Goal: Information Seeking & Learning: Check status

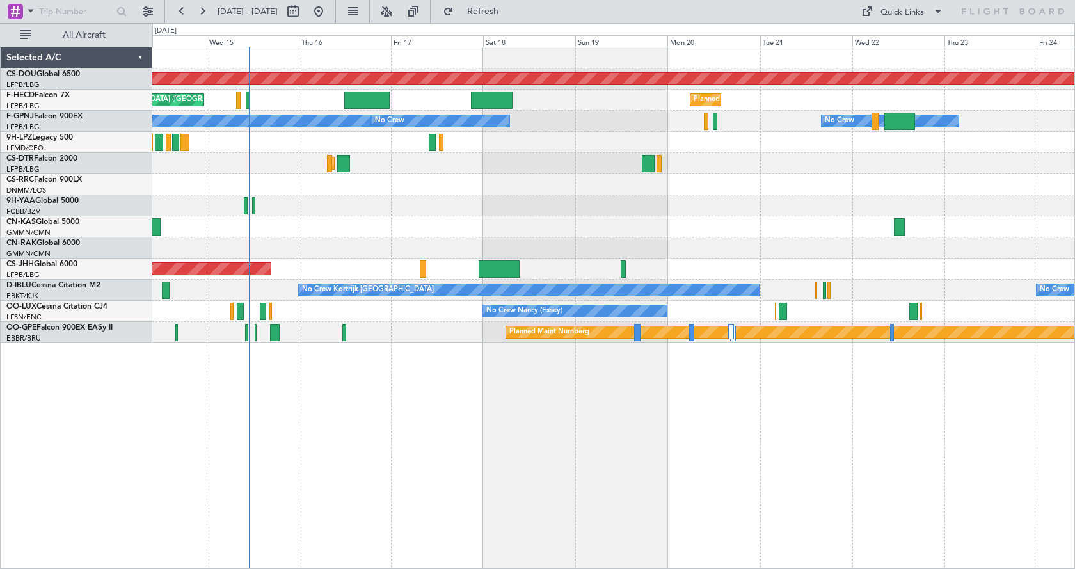
click at [88, 290] on div "Planned Maint London ([GEOGRAPHIC_DATA]) Planned Maint [GEOGRAPHIC_DATA] ([GEOG…" at bounding box center [537, 296] width 1075 height 546
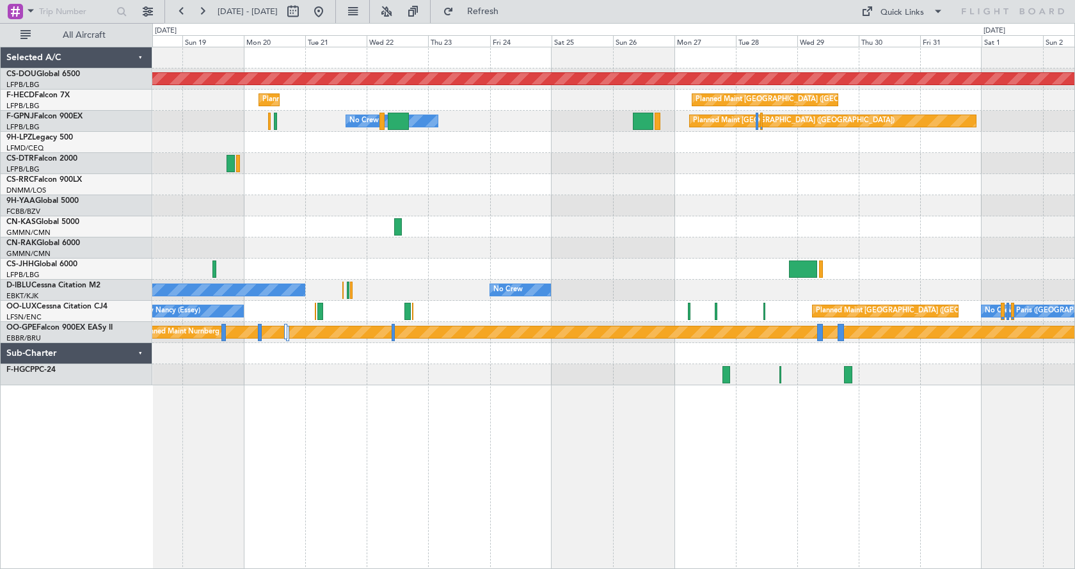
click at [646, 222] on div "Planned Maint London ([GEOGRAPHIC_DATA]) Planned Maint [GEOGRAPHIC_DATA] ([GEOG…" at bounding box center [613, 216] width 922 height 338
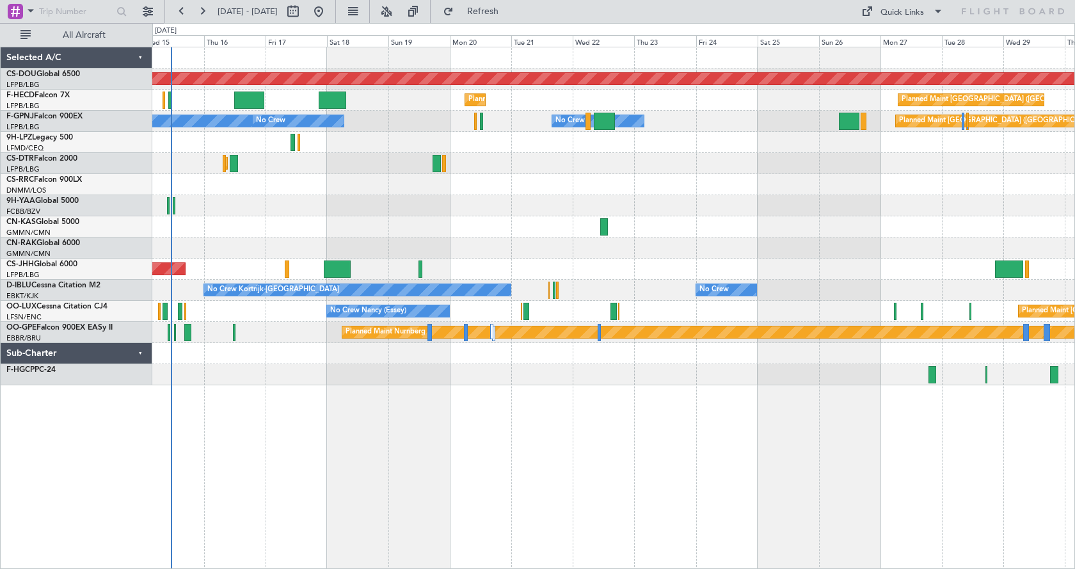
click at [684, 485] on div "Planned Maint London ([GEOGRAPHIC_DATA]) Planned Maint [GEOGRAPHIC_DATA] ([GEOG…" at bounding box center [613, 308] width 923 height 522
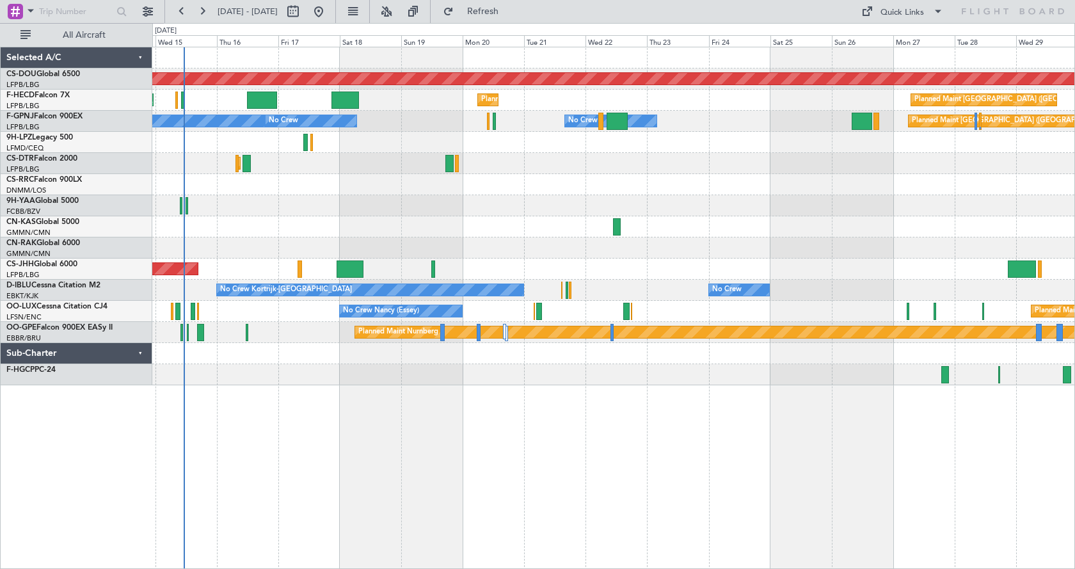
click at [678, 497] on div "Planned Maint London ([GEOGRAPHIC_DATA]) Planned Maint [GEOGRAPHIC_DATA] ([GEOG…" at bounding box center [613, 308] width 923 height 522
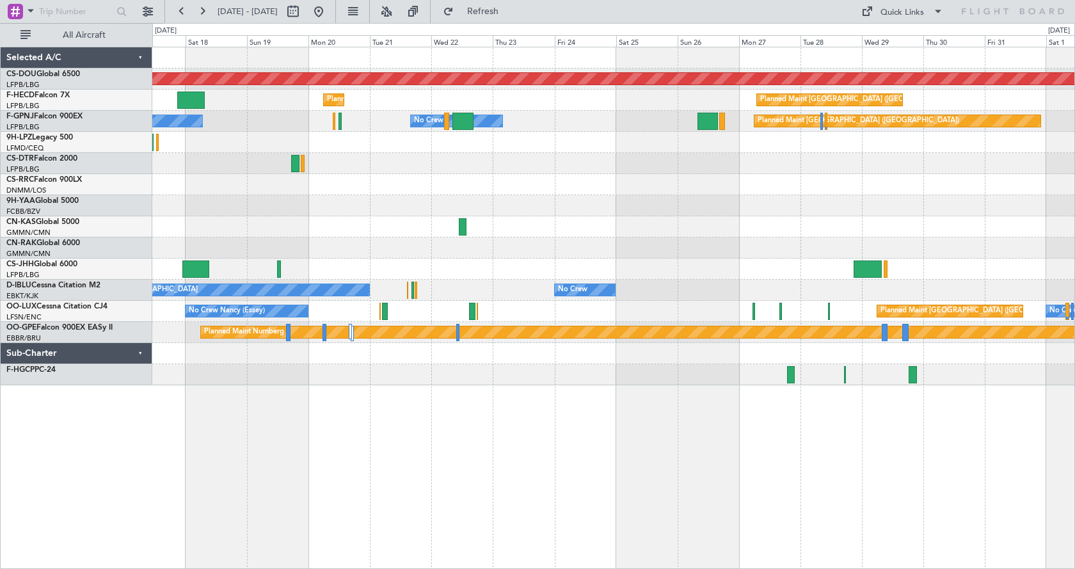
click at [639, 486] on div "Planned Maint London ([GEOGRAPHIC_DATA]) Planned Maint [GEOGRAPHIC_DATA] ([GEOG…" at bounding box center [613, 308] width 923 height 522
click at [666, 474] on div "Planned Maint London ([GEOGRAPHIC_DATA]) Planned Maint [GEOGRAPHIC_DATA] ([GEOG…" at bounding box center [613, 308] width 923 height 522
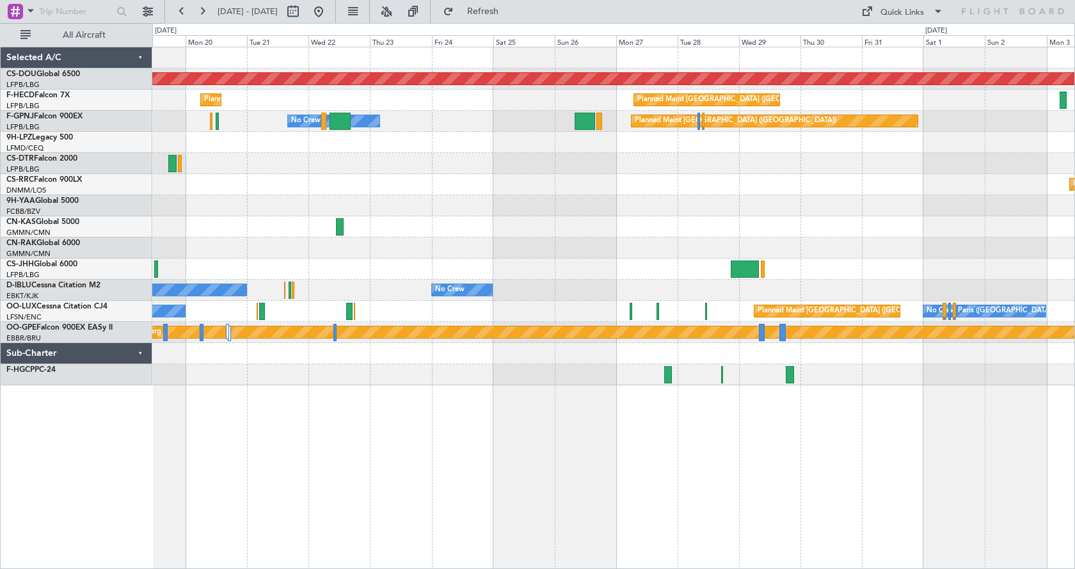
click at [897, 437] on div "Planned Maint London ([GEOGRAPHIC_DATA]) Planned Maint [GEOGRAPHIC_DATA] ([GEOG…" at bounding box center [613, 308] width 923 height 522
click at [762, 479] on div "Planned Maint London ([GEOGRAPHIC_DATA]) Planned Maint [GEOGRAPHIC_DATA] ([GEOG…" at bounding box center [613, 308] width 923 height 522
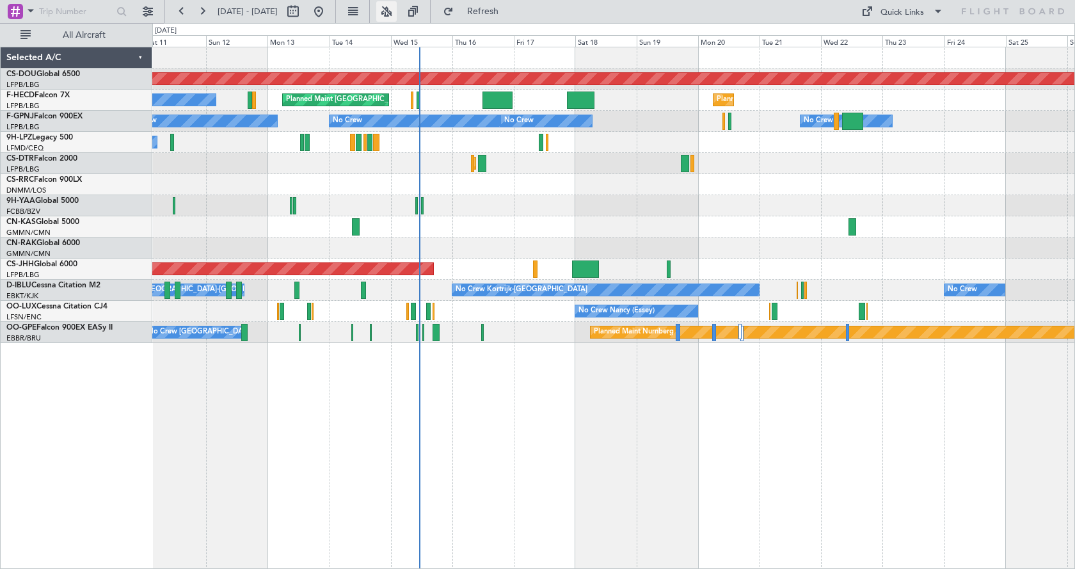
click at [397, 13] on button at bounding box center [386, 11] width 20 height 20
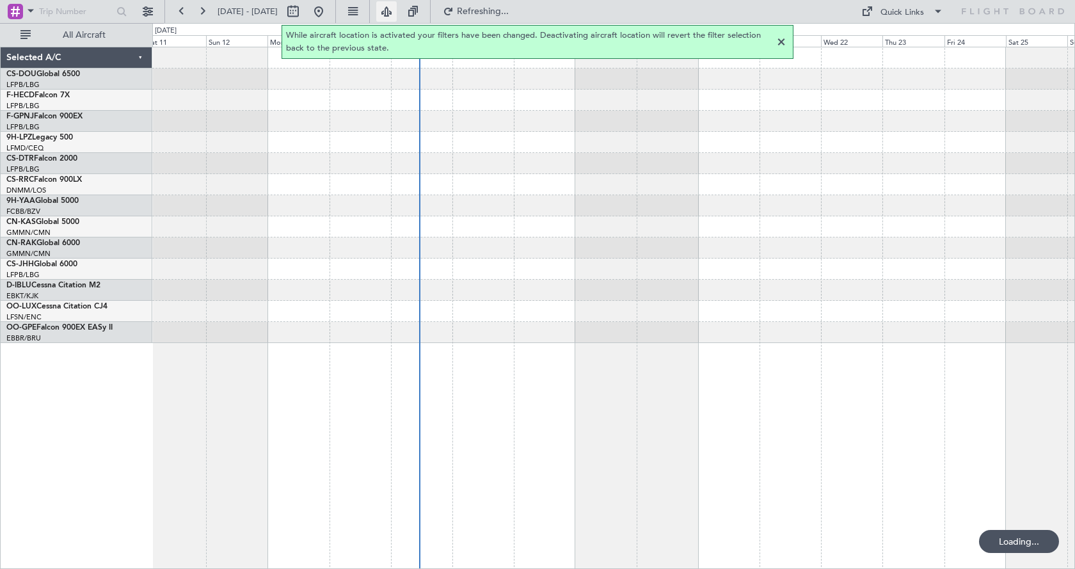
click at [397, 12] on button at bounding box center [386, 11] width 20 height 20
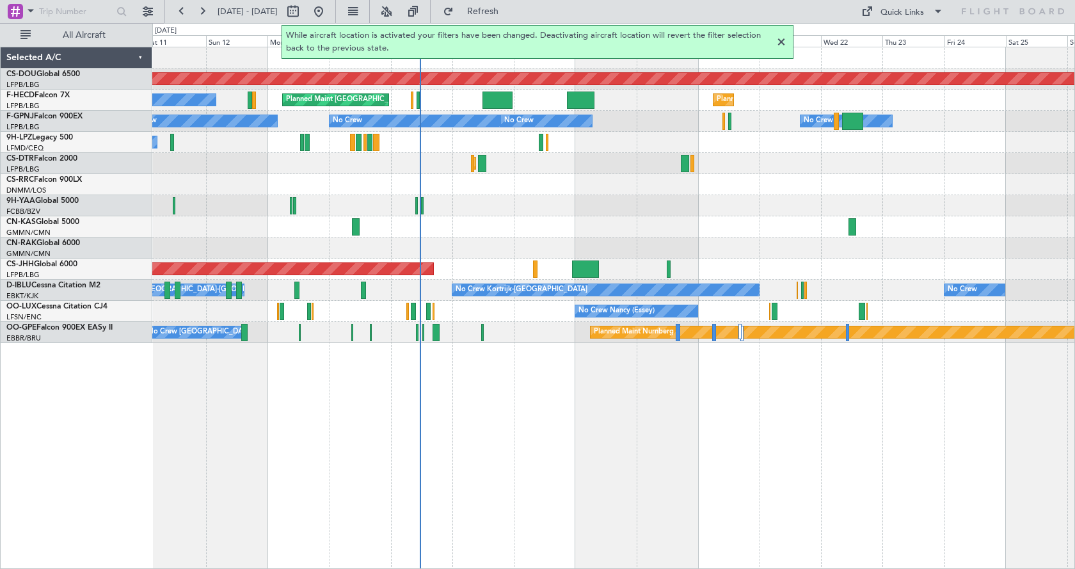
click at [782, 38] on div at bounding box center [781, 42] width 15 height 15
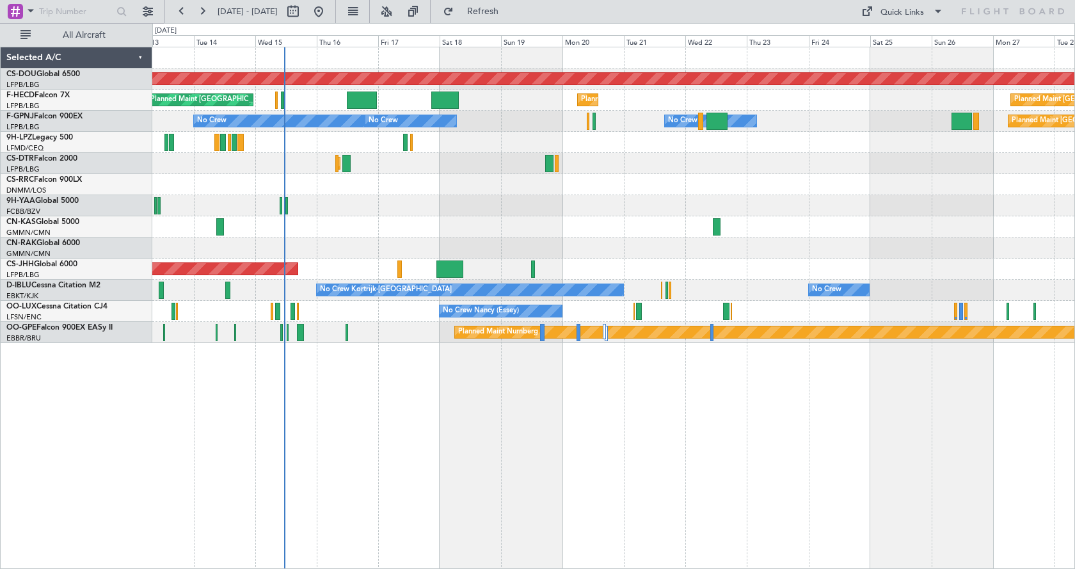
click at [341, 252] on div "Planned Maint London ([GEOGRAPHIC_DATA]) Planned Maint [GEOGRAPHIC_DATA] ([GEOG…" at bounding box center [613, 195] width 922 height 296
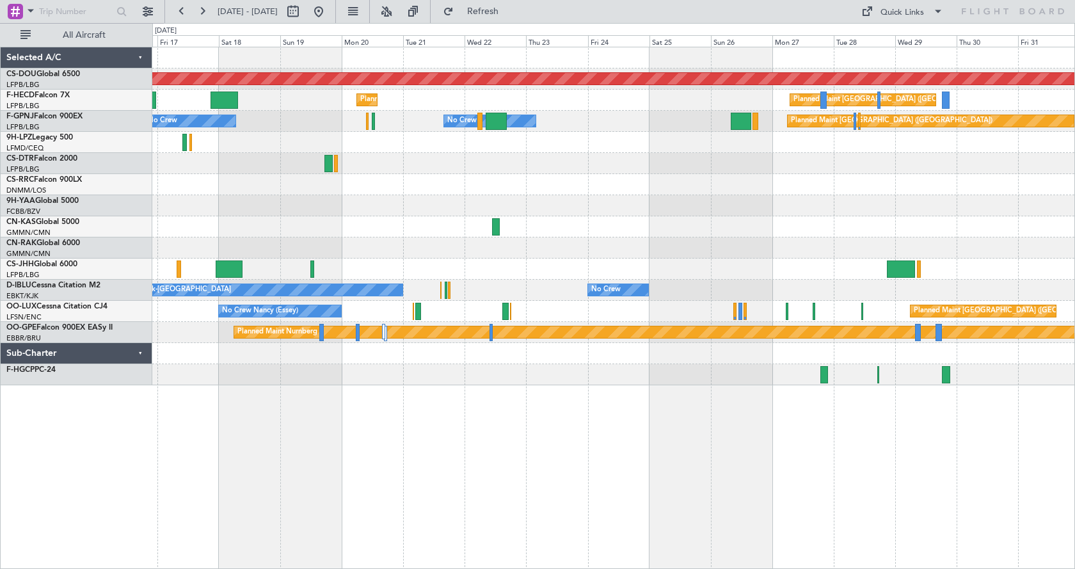
click at [487, 406] on div "Planned Maint London ([GEOGRAPHIC_DATA]) Planned Maint [GEOGRAPHIC_DATA] ([GEOG…" at bounding box center [613, 308] width 923 height 522
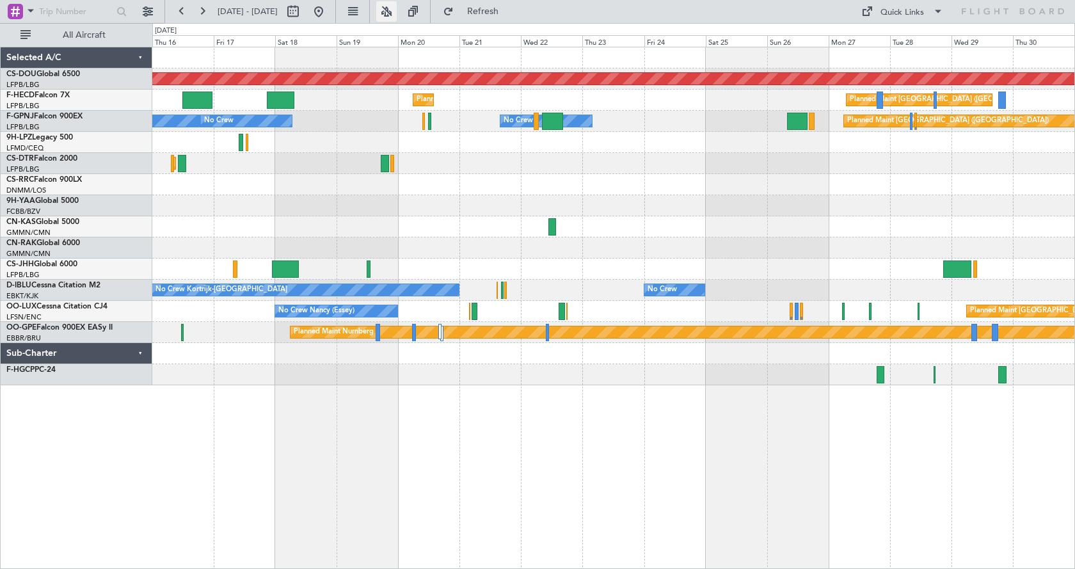
click at [400, 13] on fb-aircraft-location-toggle at bounding box center [385, 11] width 30 height 23
click at [397, 13] on button at bounding box center [386, 11] width 20 height 20
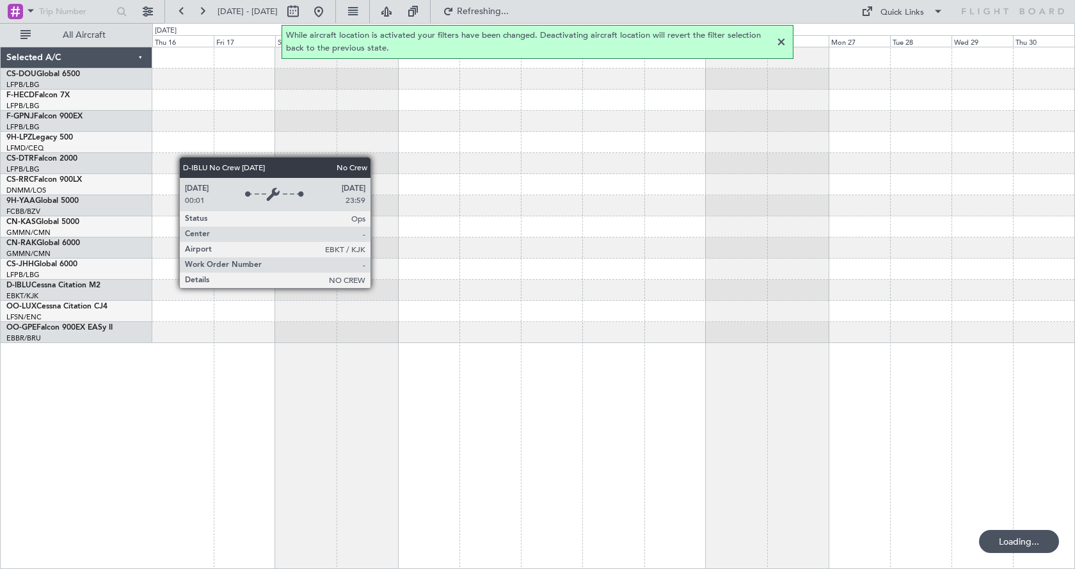
click at [439, 451] on div at bounding box center [613, 308] width 923 height 522
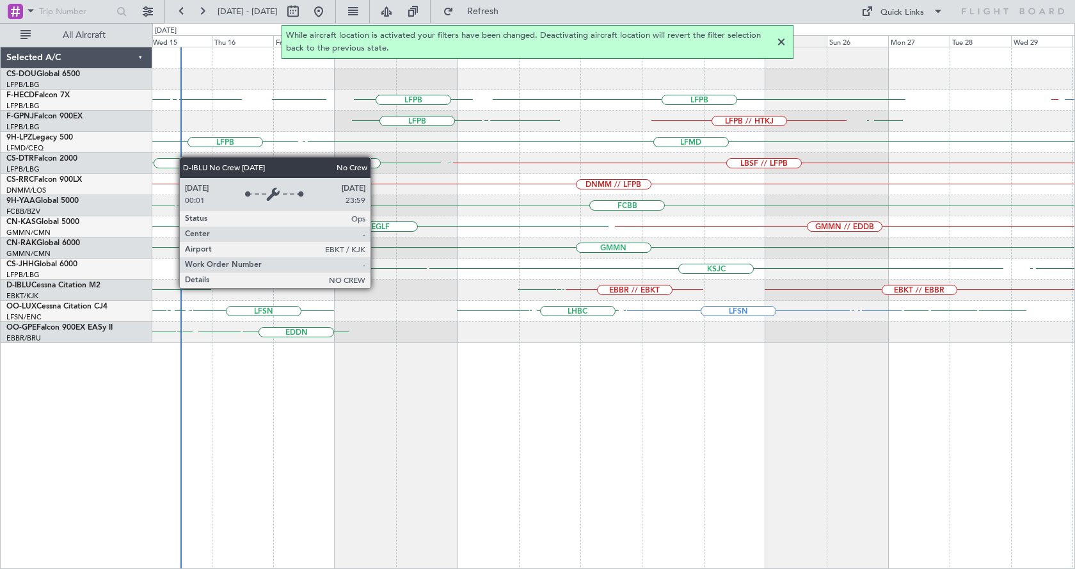
click at [785, 40] on div at bounding box center [781, 42] width 15 height 15
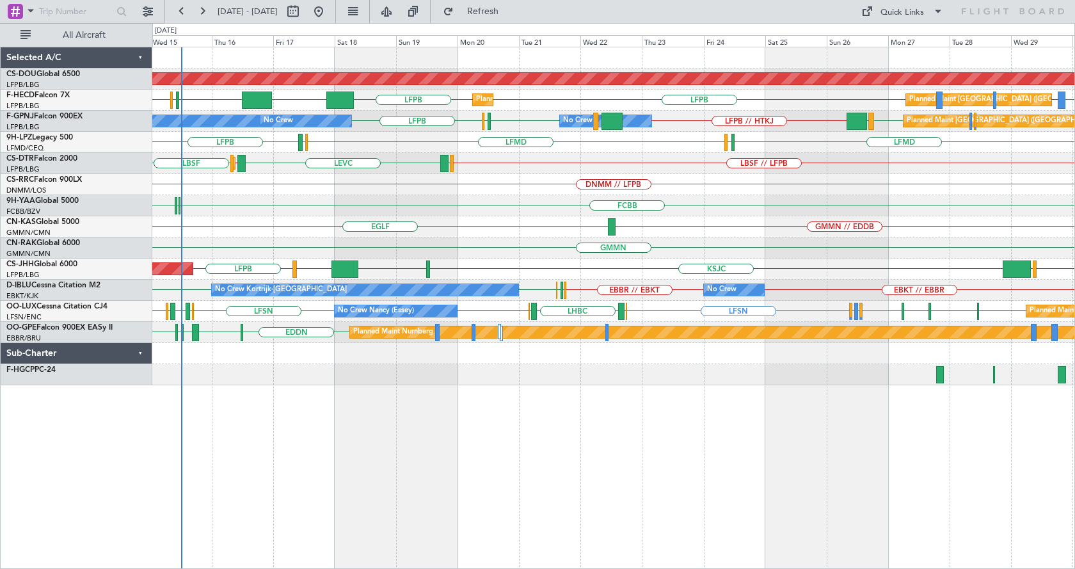
click at [758, 218] on div "EGLF GMMN // EDDB" at bounding box center [613, 226] width 922 height 21
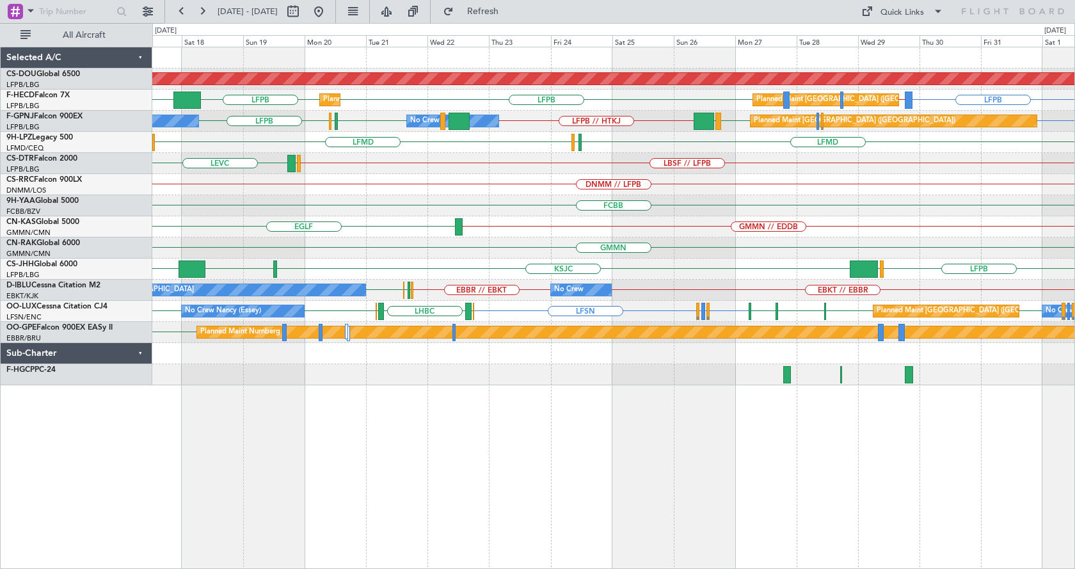
click at [463, 531] on div "Planned Maint London ([GEOGRAPHIC_DATA]) LFPB LFPB // GMMN KLAX LFPB LFPB Plann…" at bounding box center [613, 308] width 923 height 522
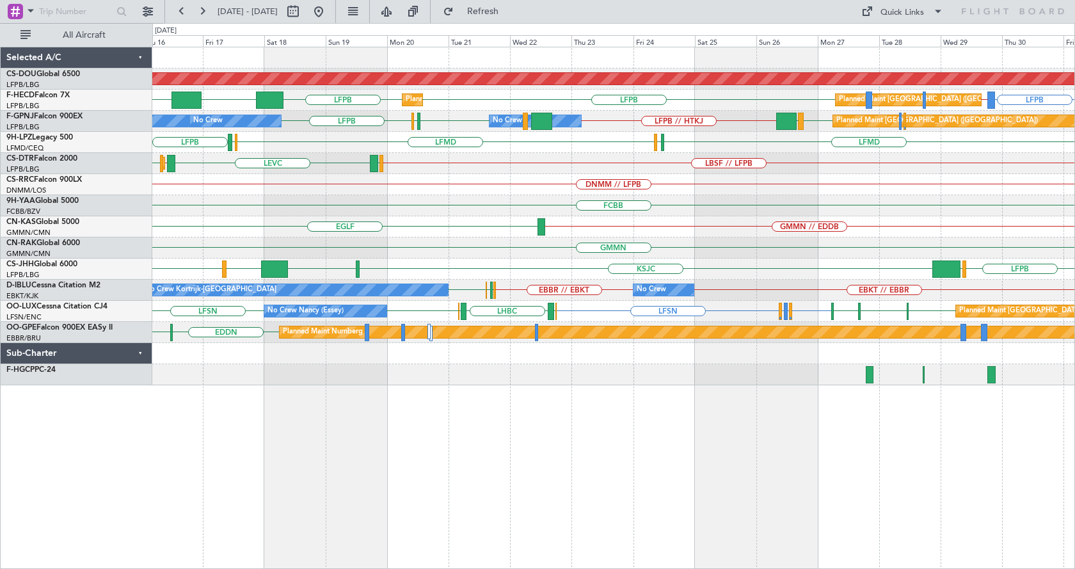
click at [714, 450] on div "Planned Maint London ([GEOGRAPHIC_DATA]) Planned Maint [GEOGRAPHIC_DATA] ([GEOG…" at bounding box center [613, 308] width 923 height 522
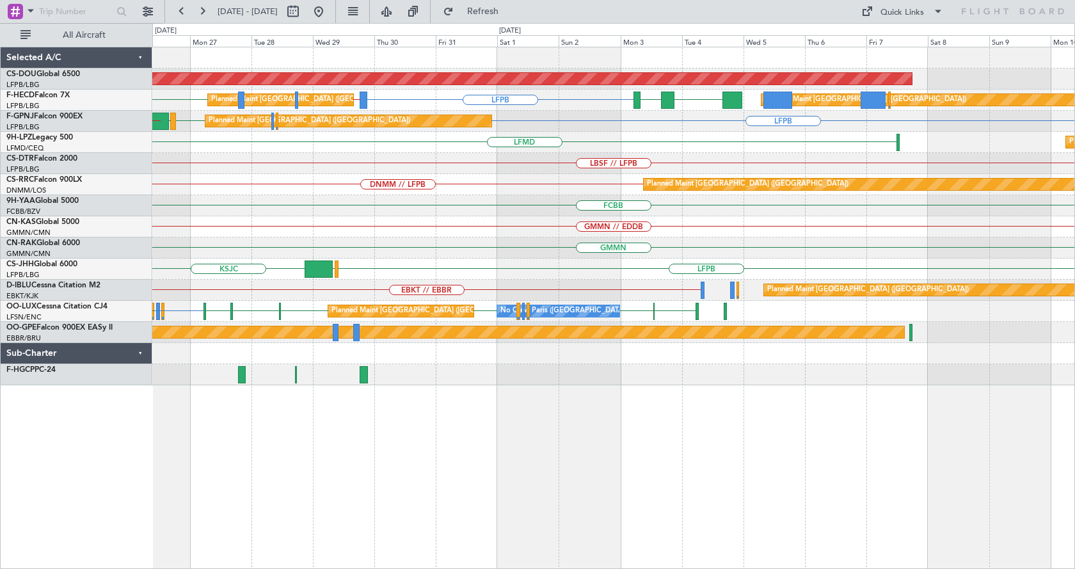
click at [296, 497] on div "Planned Maint London ([GEOGRAPHIC_DATA]) LFPB LFPB // GMMN FOOL GMMN LFPB Plann…" at bounding box center [613, 308] width 923 height 522
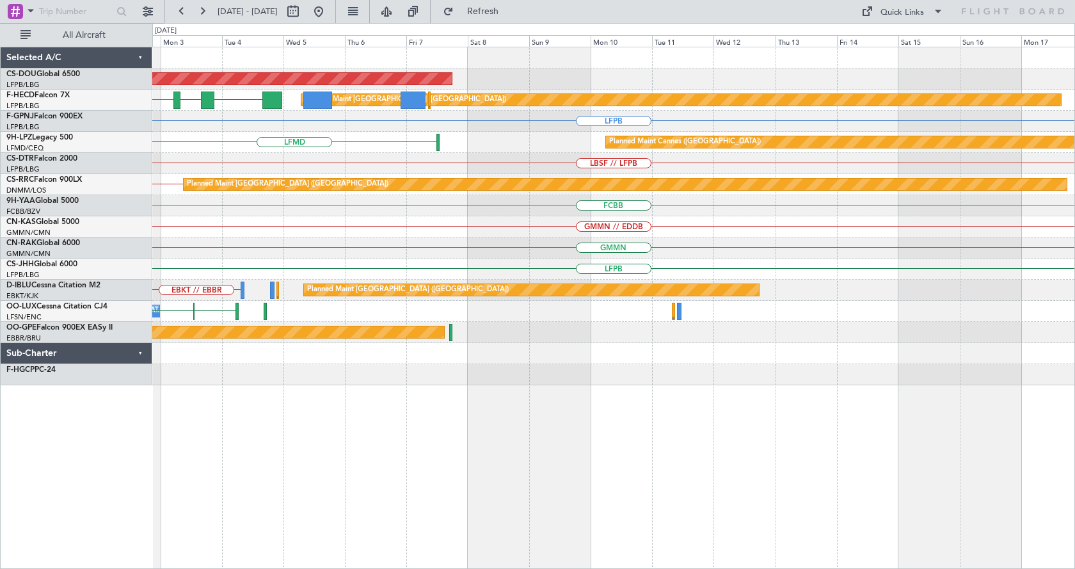
click at [440, 495] on div "Planned Maint London ([GEOGRAPHIC_DATA]) LFPB FOOL GMMN Planned Maint [GEOGRAPH…" at bounding box center [613, 308] width 923 height 522
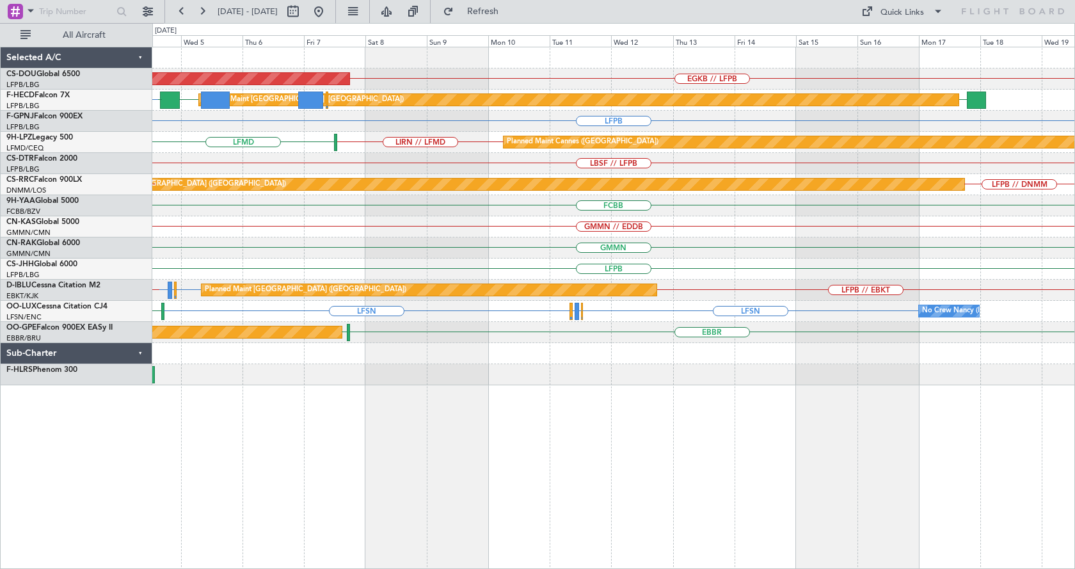
click at [754, 481] on div "EGKB // LFPB Planned Maint [GEOGRAPHIC_DATA] ([GEOGRAPHIC_DATA]) LFPB Planned M…" at bounding box center [613, 308] width 923 height 522
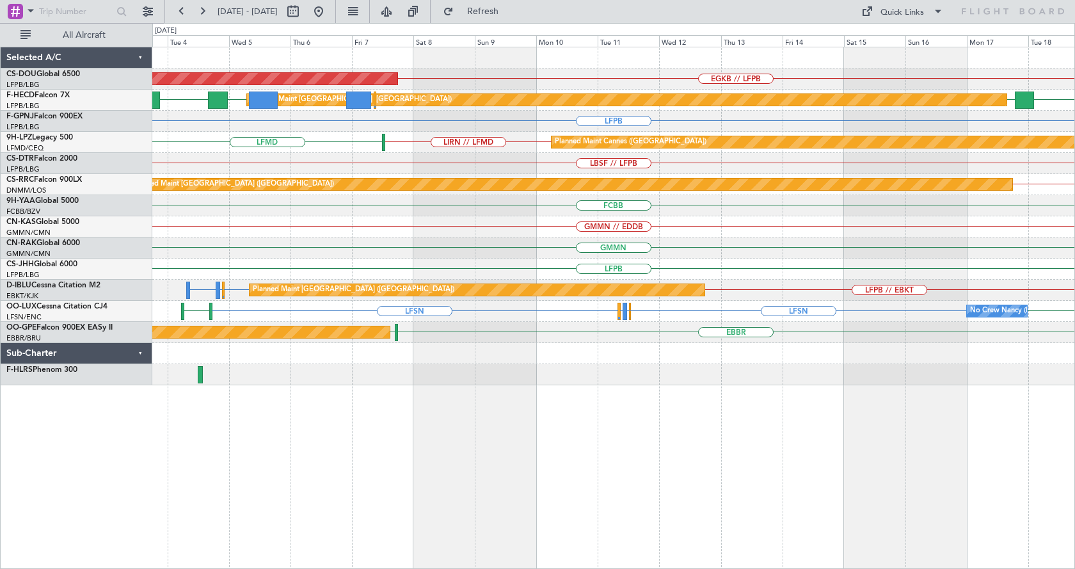
click at [576, 475] on div "Planned Maint London ([GEOGRAPHIC_DATA]) EGKB // LFPB Planned Maint [GEOGRAPHIC…" at bounding box center [613, 308] width 923 height 522
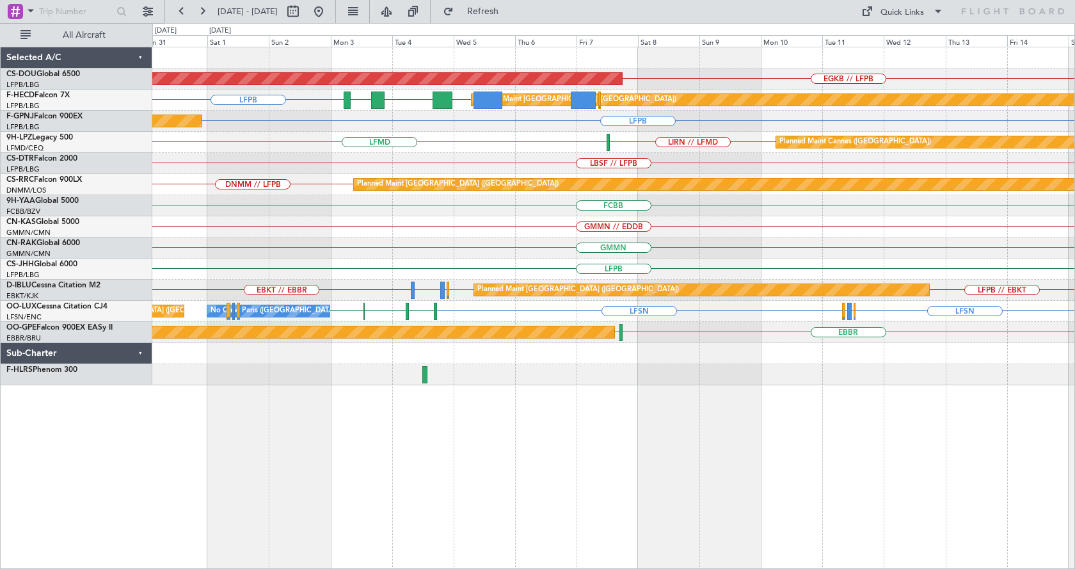
click at [453, 501] on div "EGKB // LFPB Planned Maint [GEOGRAPHIC_DATA] ([GEOGRAPHIC_DATA]) LFPB LFPB FOOL…" at bounding box center [613, 308] width 923 height 522
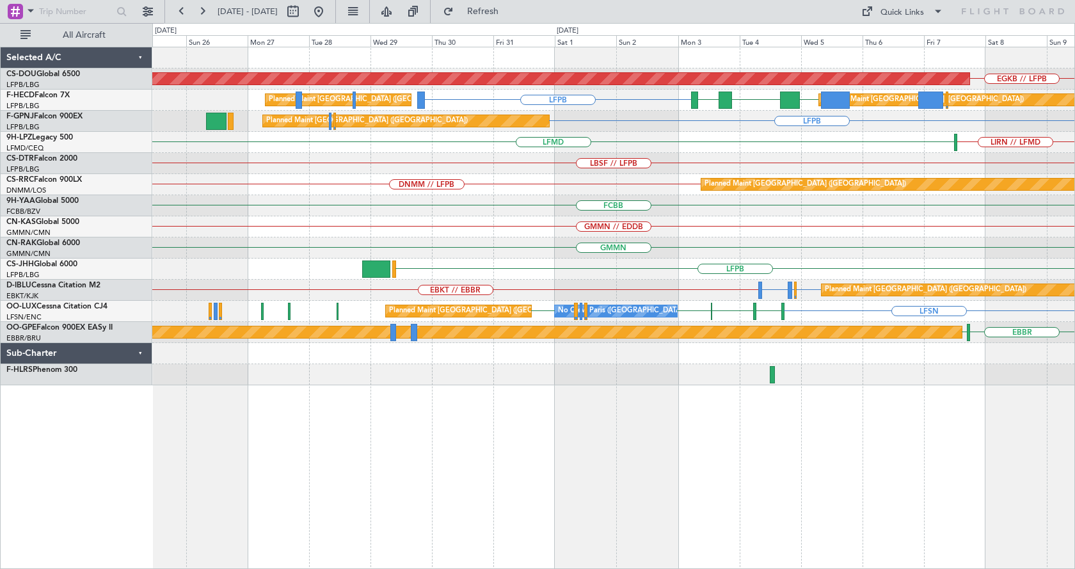
click at [641, 460] on div "Planned Maint London ([GEOGRAPHIC_DATA]) EGKB // LFPB Planned Maint [GEOGRAPHIC…" at bounding box center [613, 308] width 923 height 522
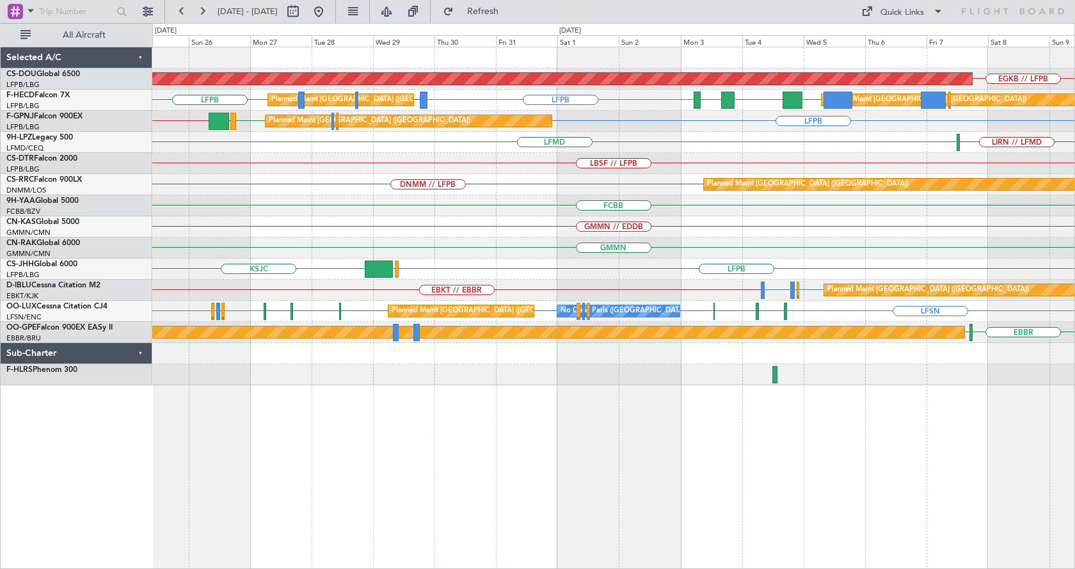
click at [479, 463] on div "Planned Maint London ([GEOGRAPHIC_DATA]) EGKB // LFPB Planned Maint [GEOGRAPHIC…" at bounding box center [613, 308] width 923 height 522
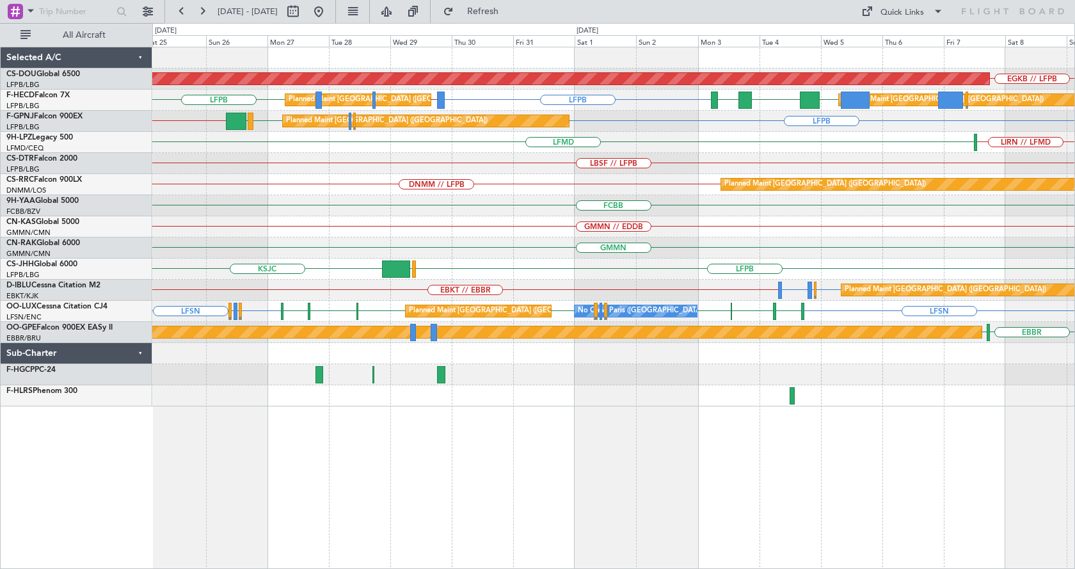
click at [577, 455] on div "Planned Maint London ([GEOGRAPHIC_DATA]) EGKB // LFPB Planned Maint [GEOGRAPHIC…" at bounding box center [613, 308] width 923 height 522
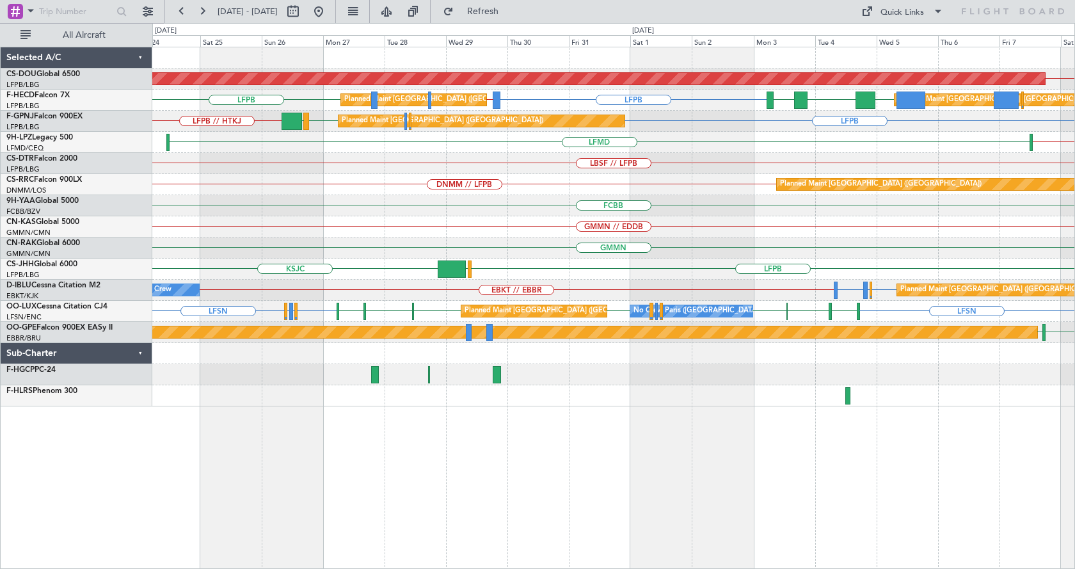
click at [444, 474] on div "Planned Maint London ([GEOGRAPHIC_DATA]) EGKB // LFPB Planned Maint [GEOGRAPHIC…" at bounding box center [613, 308] width 923 height 522
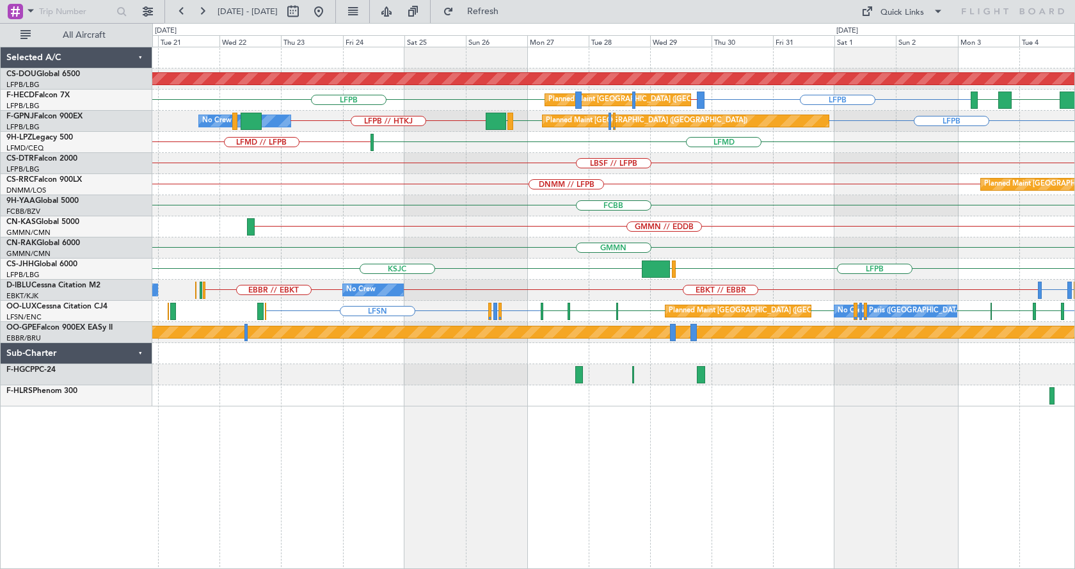
click at [426, 472] on div "Planned Maint London ([GEOGRAPHIC_DATA]) Planned Maint [GEOGRAPHIC_DATA] ([GEOG…" at bounding box center [613, 308] width 923 height 522
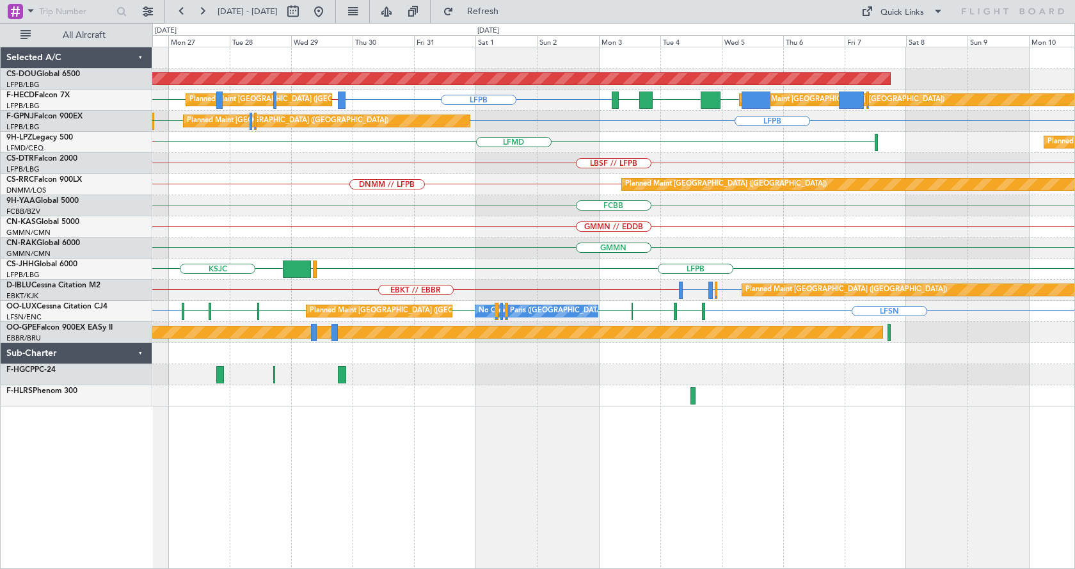
click at [40, 476] on div "Planned Maint London ([GEOGRAPHIC_DATA]) Planned Maint [GEOGRAPHIC_DATA] ([GEOG…" at bounding box center [537, 296] width 1075 height 546
click at [0, 475] on div "Planned Maint London ([GEOGRAPHIC_DATA]) Planned Maint [GEOGRAPHIC_DATA] ([GEOG…" at bounding box center [537, 296] width 1075 height 546
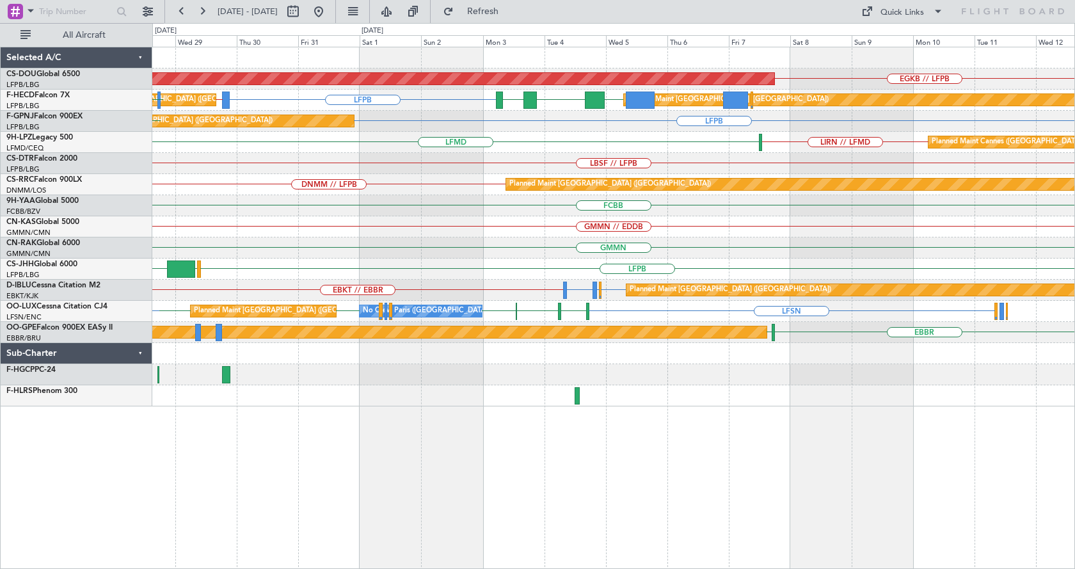
click at [561, 461] on div "Planned Maint London ([GEOGRAPHIC_DATA]) EGKB // LFPB Planned Maint [GEOGRAPHIC…" at bounding box center [613, 308] width 923 height 522
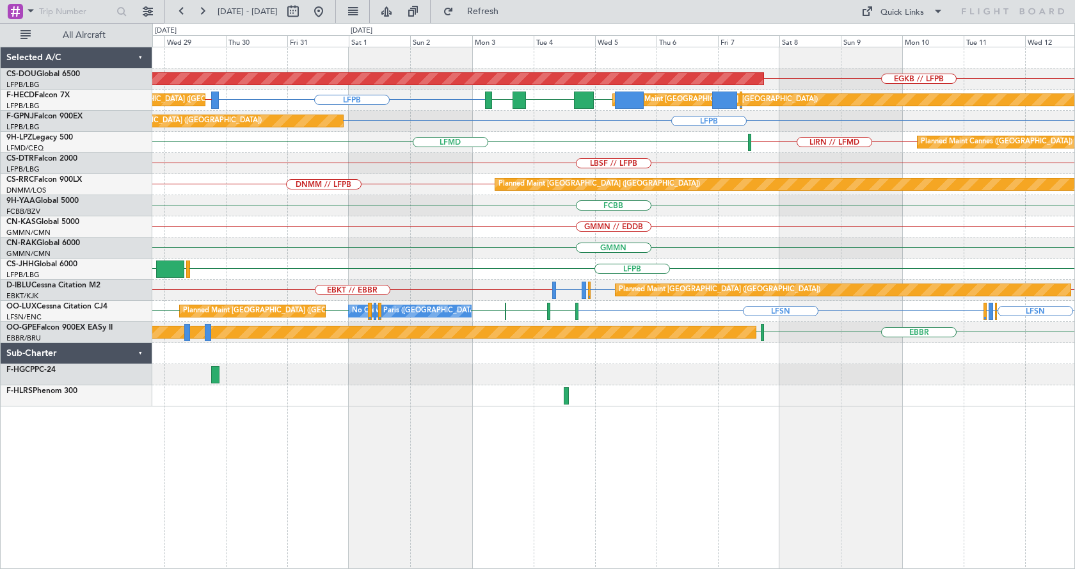
click at [419, 500] on div "Planned Maint London ([GEOGRAPHIC_DATA]) EGKB // LFPB Planned Maint [GEOGRAPHIC…" at bounding box center [613, 308] width 923 height 522
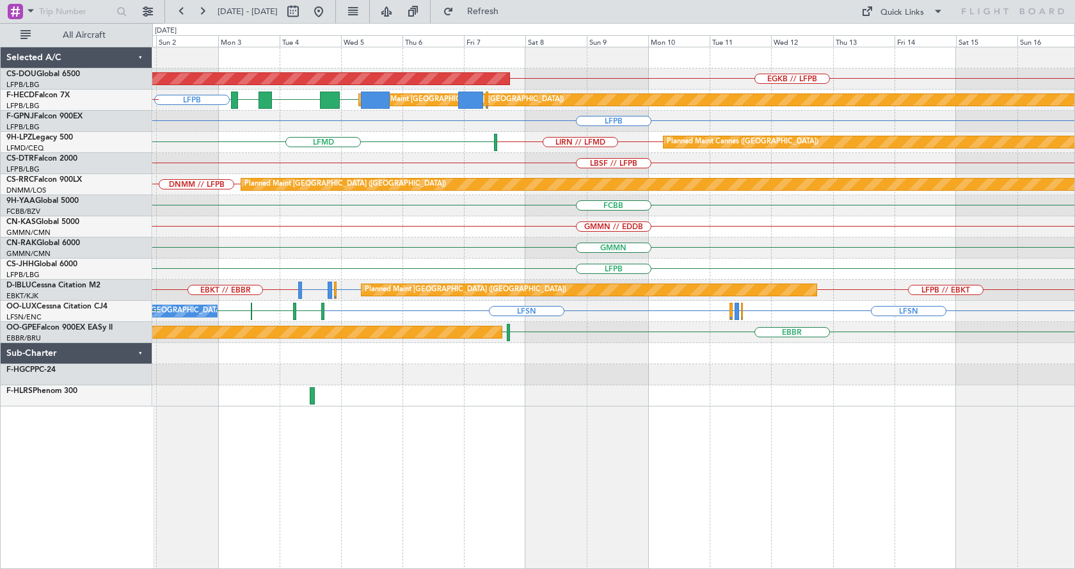
click at [601, 168] on div "Planned Maint London ([GEOGRAPHIC_DATA]) EGKB // LFPB Planned Maint [GEOGRAPHIC…" at bounding box center [613, 226] width 922 height 359
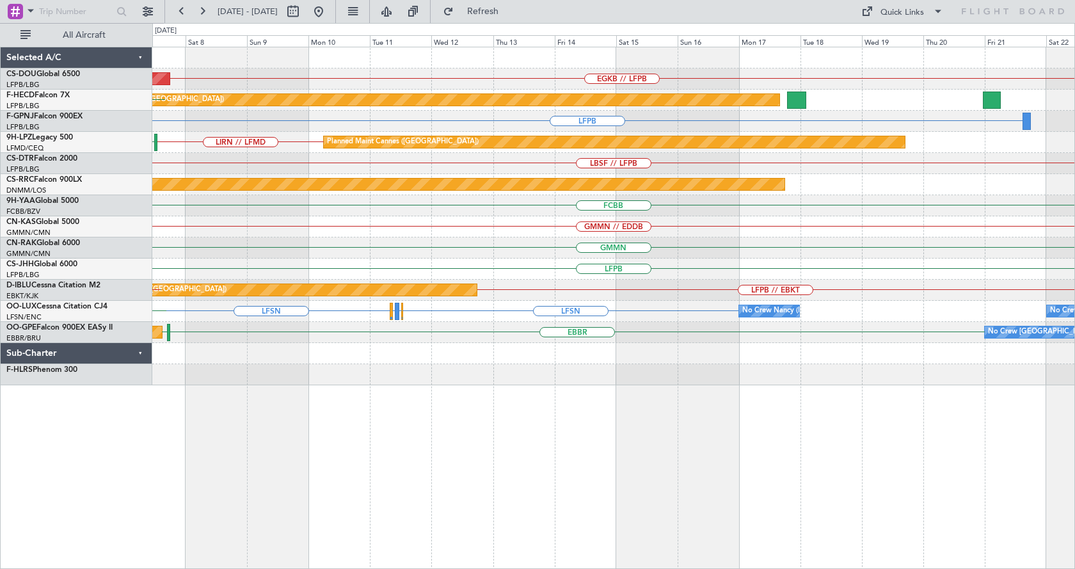
click at [504, 447] on div "Planned Maint London ([GEOGRAPHIC_DATA]) EGKB // LFPB Planned Maint [GEOGRAPHIC…" at bounding box center [613, 308] width 923 height 522
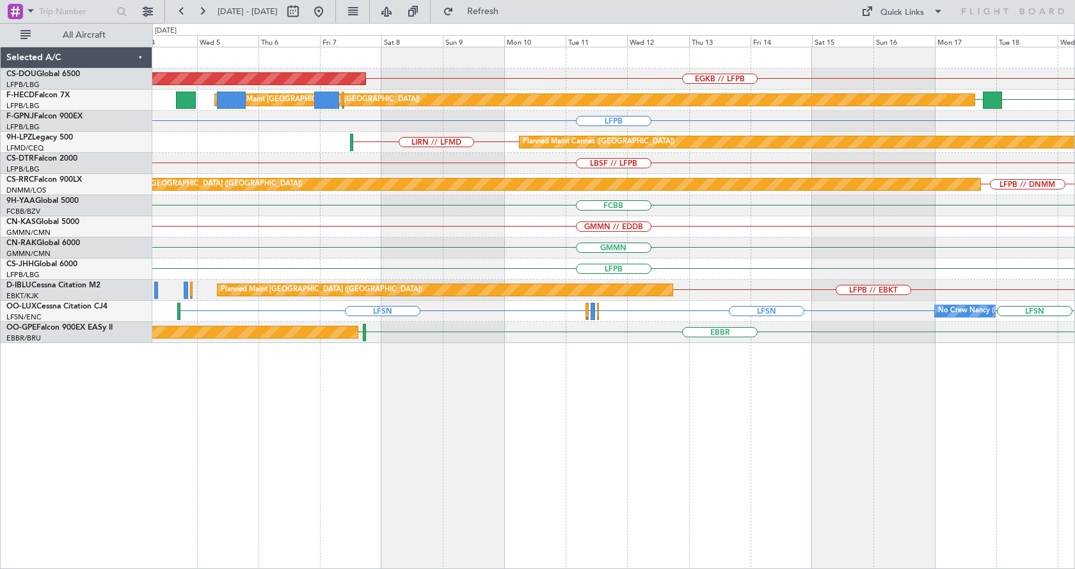
click at [686, 448] on div "EGKB // LFPB Planned Maint [GEOGRAPHIC_DATA] ([GEOGRAPHIC_DATA]) KTEB LFPB Plan…" at bounding box center [613, 308] width 923 height 522
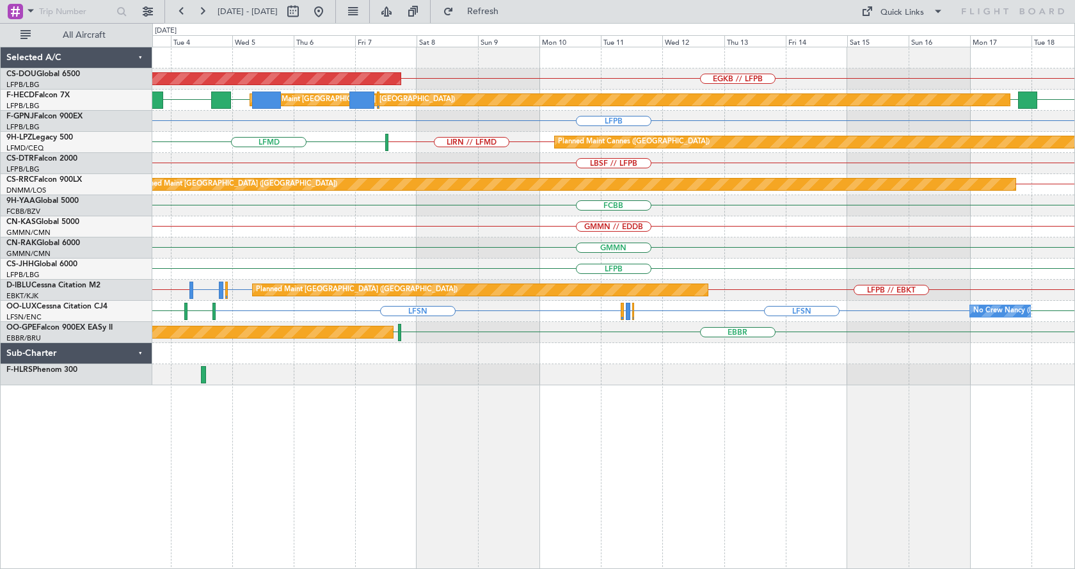
click at [524, 557] on div "EGKB // LFPB Planned Maint [GEOGRAPHIC_DATA] ([GEOGRAPHIC_DATA]) LFPB FOOL KTEB…" at bounding box center [613, 308] width 923 height 522
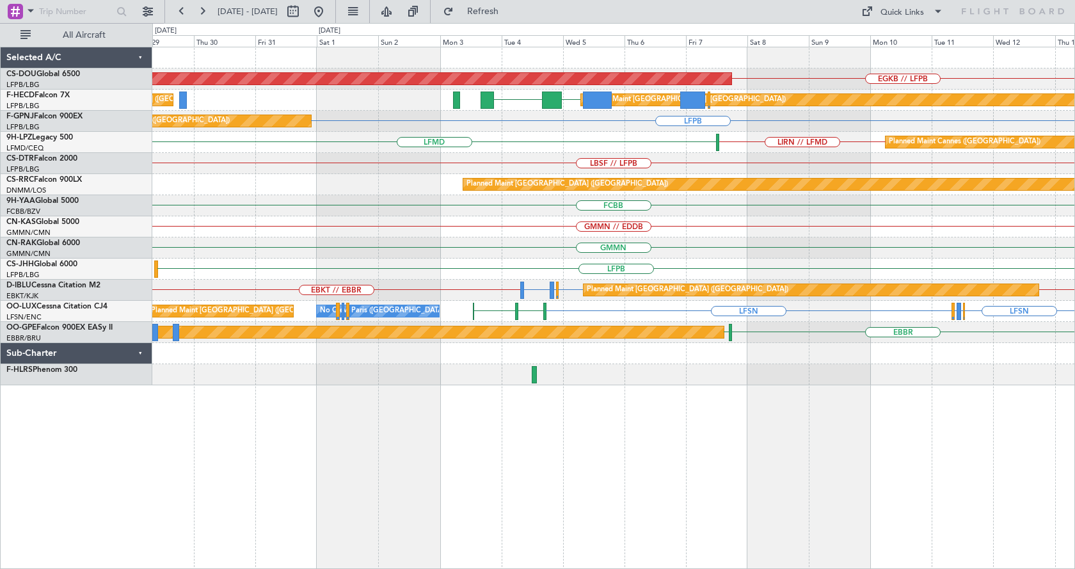
click at [780, 549] on div "EGKB // LFPB Planned Maint [GEOGRAPHIC_DATA] ([GEOGRAPHIC_DATA]) LFPB FOOL Plan…" at bounding box center [613, 308] width 923 height 522
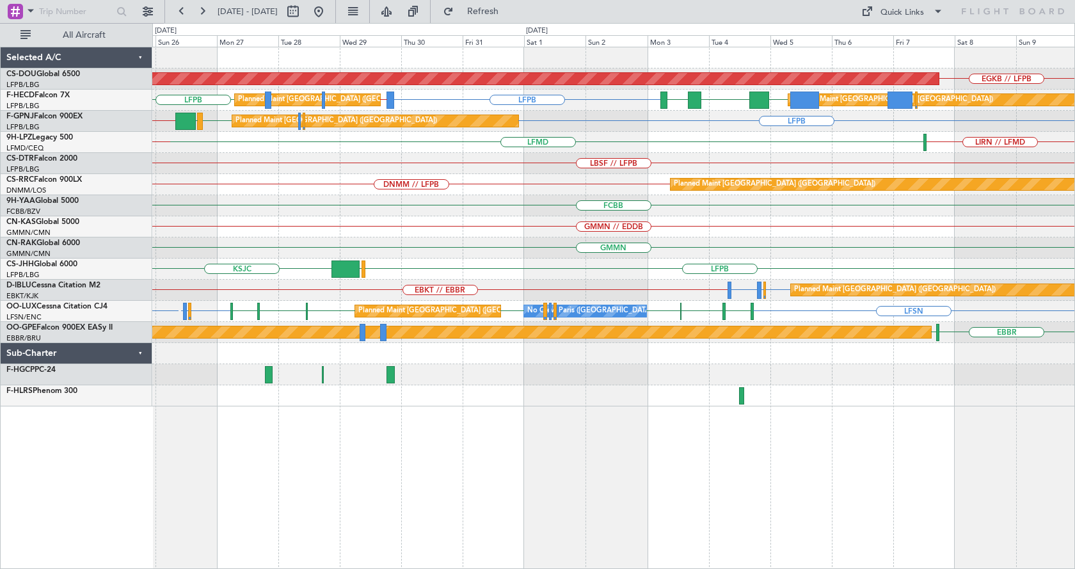
click at [569, 221] on div "Planned Maint London ([GEOGRAPHIC_DATA]) EGKB // LFPB Planned Maint [GEOGRAPHIC…" at bounding box center [613, 226] width 922 height 359
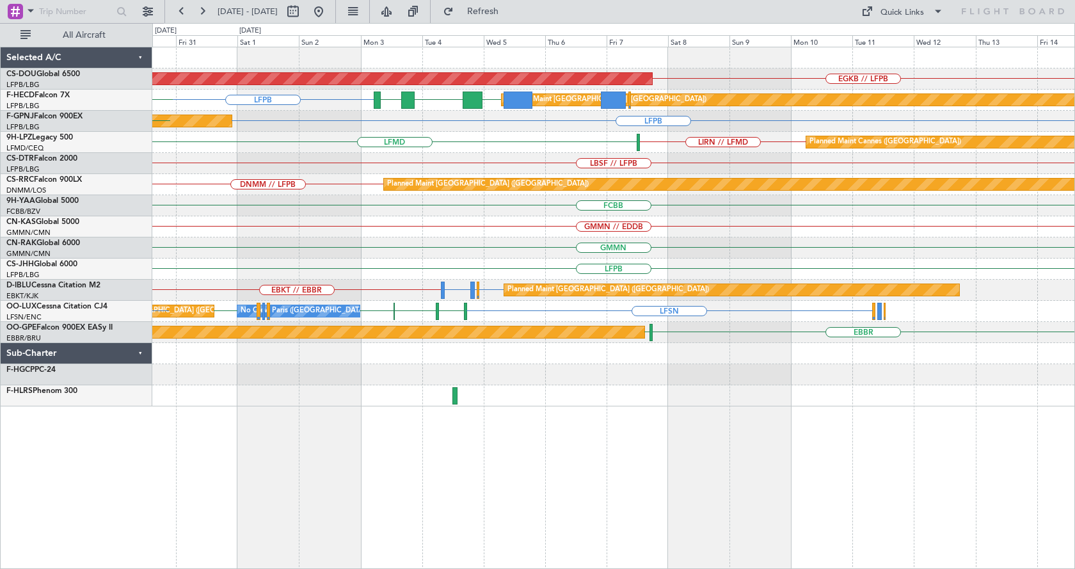
click at [515, 487] on div "Planned Maint London ([GEOGRAPHIC_DATA]) EGKB // LFPB Planned Maint [GEOGRAPHIC…" at bounding box center [613, 308] width 923 height 522
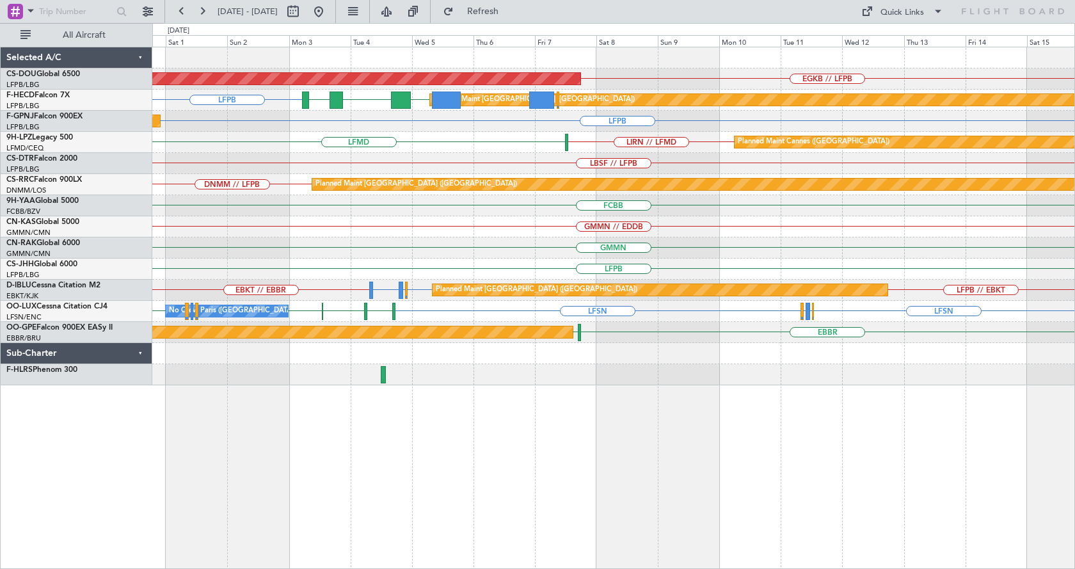
click at [692, 485] on div "Planned Maint London ([GEOGRAPHIC_DATA]) EGKB // LFPB Planned Maint [GEOGRAPHIC…" at bounding box center [613, 308] width 923 height 522
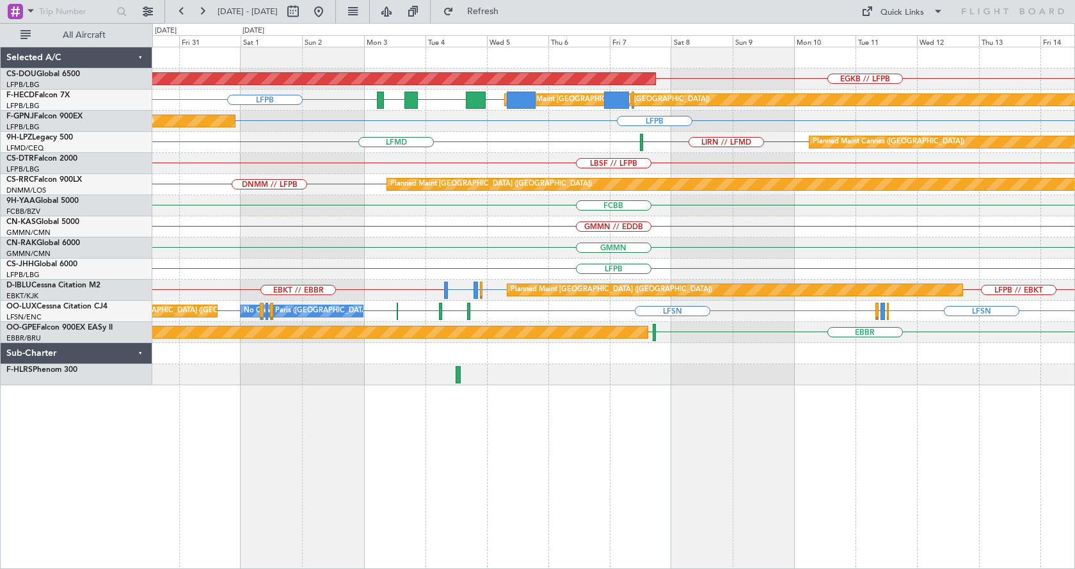
click at [499, 460] on div "Planned Maint London ([GEOGRAPHIC_DATA]) EGKB // LFPB Planned Maint [GEOGRAPHIC…" at bounding box center [613, 308] width 923 height 522
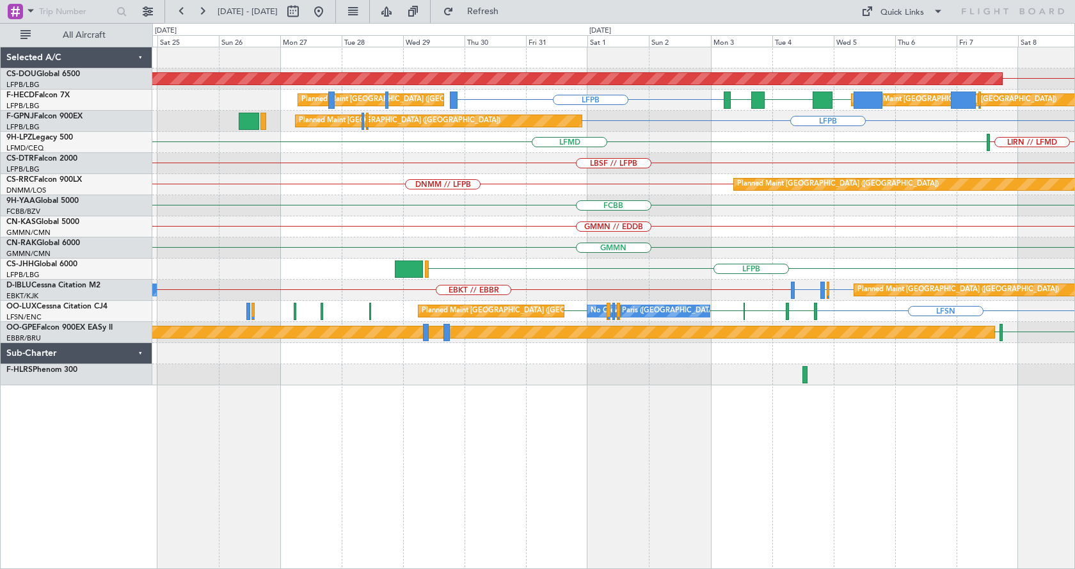
click at [704, 563] on div "Planned Maint London ([GEOGRAPHIC_DATA]) EGKB // LFPB Planned Maint [GEOGRAPHIC…" at bounding box center [613, 308] width 923 height 522
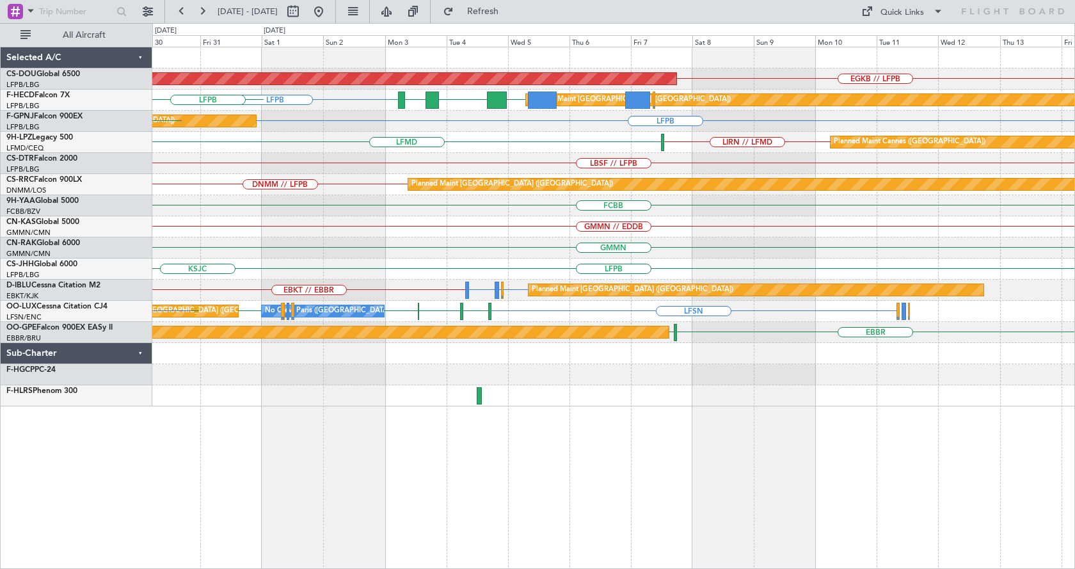
click at [505, 168] on div "Planned Maint London ([GEOGRAPHIC_DATA]) EGKB // LFPB Planned Maint [GEOGRAPHIC…" at bounding box center [613, 226] width 922 height 359
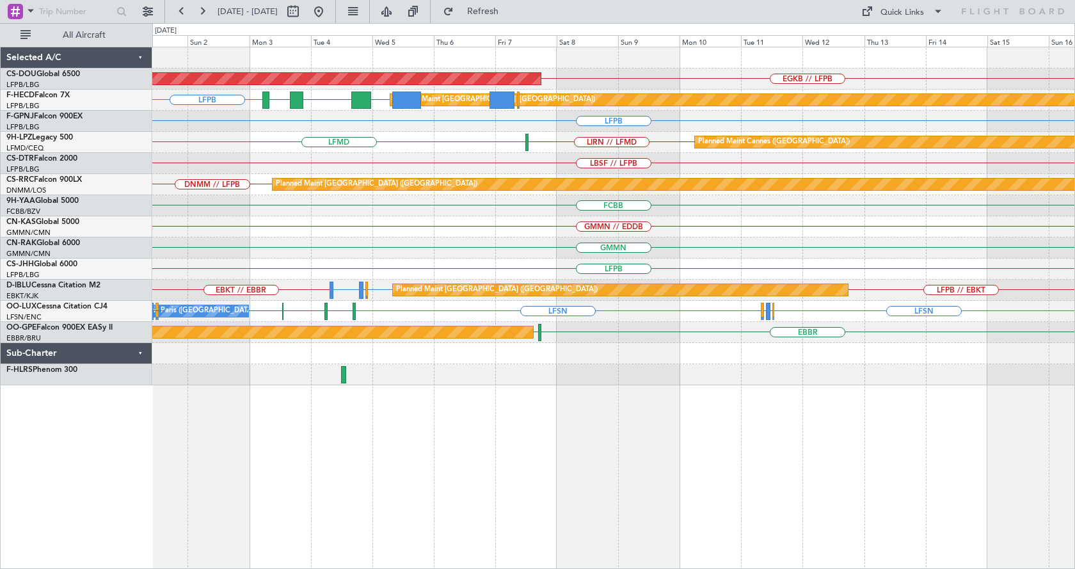
click at [751, 135] on div "Planned Maint Cannes ([GEOGRAPHIC_DATA]) LFMD LIRN // LFMD" at bounding box center [613, 142] width 922 height 21
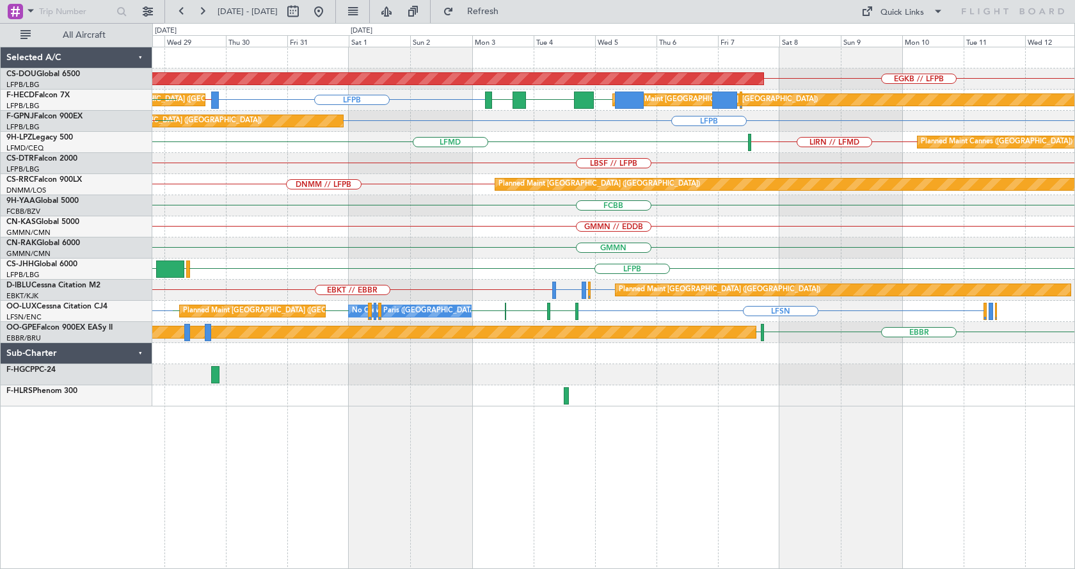
click at [367, 191] on div "Planned Maint London ([GEOGRAPHIC_DATA]) EGKB // LFPB Planned Maint [GEOGRAPHIC…" at bounding box center [613, 226] width 922 height 359
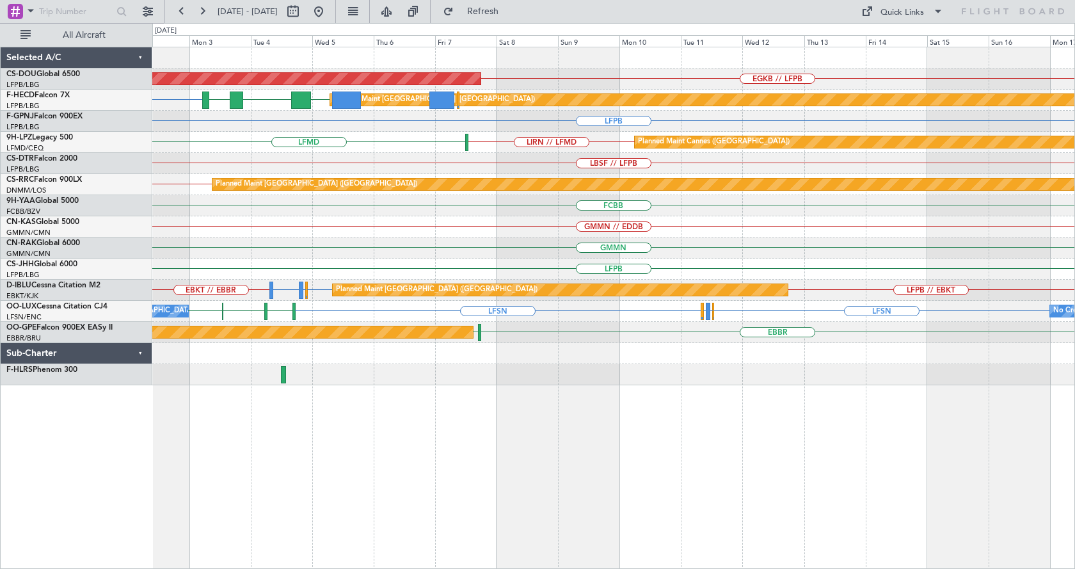
click at [787, 413] on div "Planned Maint London ([GEOGRAPHIC_DATA]) EGKB // LFPB Planned Maint [GEOGRAPHIC…" at bounding box center [613, 308] width 923 height 522
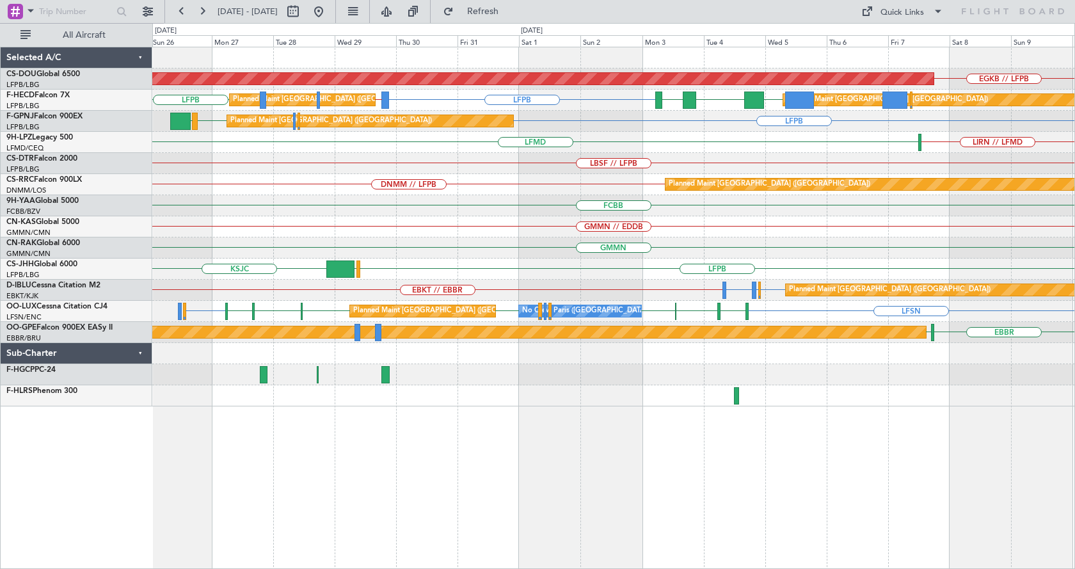
click at [327, 209] on div "EGKB // LFPB Planned Maint [GEOGRAPHIC_DATA] ([GEOGRAPHIC_DATA]) LFPB LFPB // G…" at bounding box center [613, 226] width 922 height 359
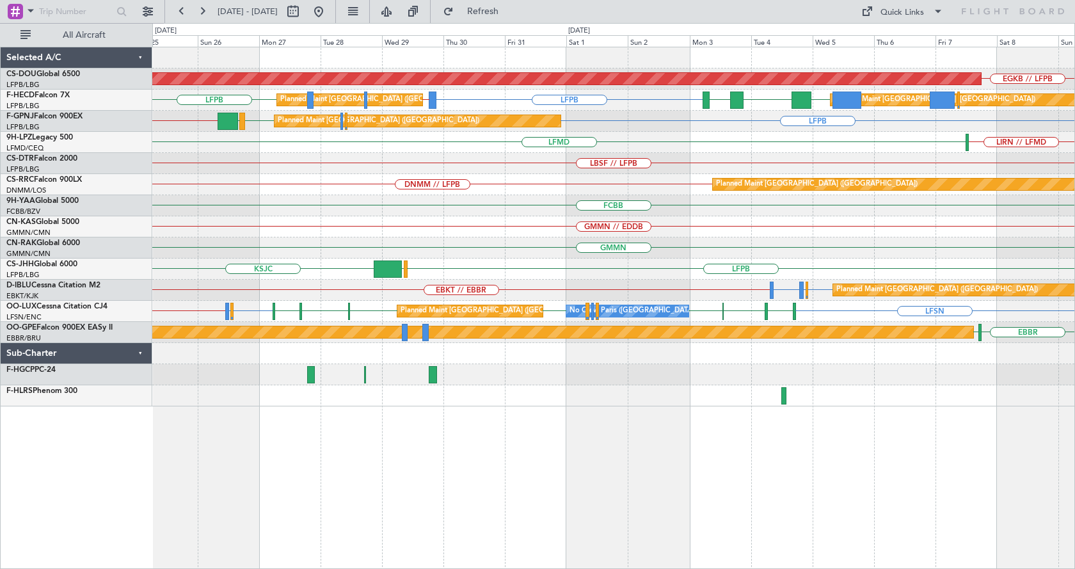
click at [446, 498] on div "Planned Maint London ([GEOGRAPHIC_DATA]) EGKB // LFPB Planned Maint [GEOGRAPHIC…" at bounding box center [613, 308] width 923 height 522
click at [589, 536] on div "Planned Maint London ([GEOGRAPHIC_DATA]) EGKB // LFPB Planned Maint [GEOGRAPHIC…" at bounding box center [613, 308] width 923 height 522
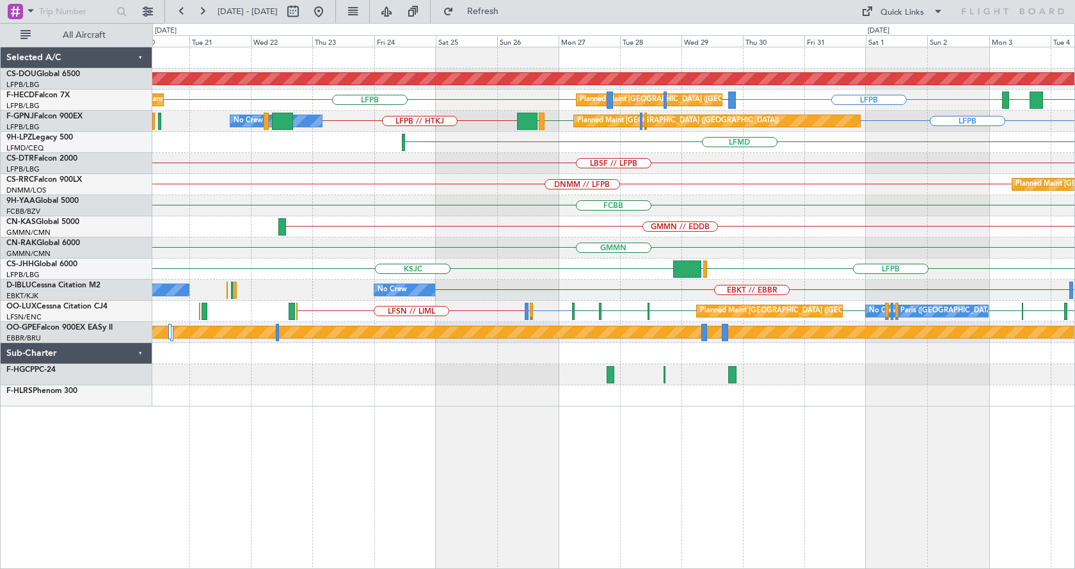
click at [644, 529] on div "Planned Maint London ([GEOGRAPHIC_DATA]) EGKB // LFPB Planned Maint [GEOGRAPHIC…" at bounding box center [613, 308] width 923 height 522
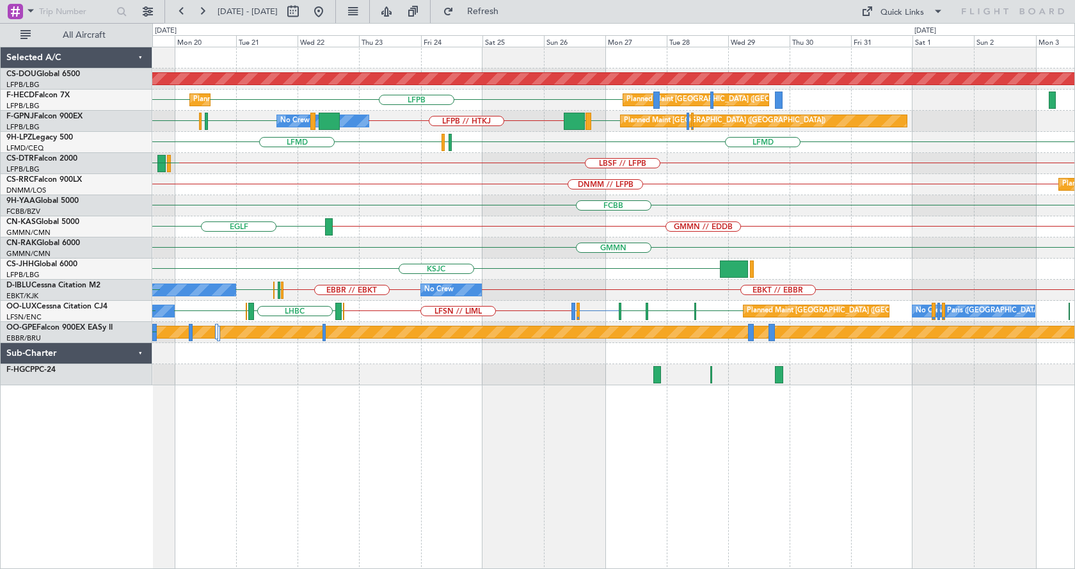
click at [509, 384] on div "Planned Maint London ([GEOGRAPHIC_DATA]) LFPB LFPB Planned Maint [GEOGRAPHIC_DA…" at bounding box center [613, 216] width 922 height 338
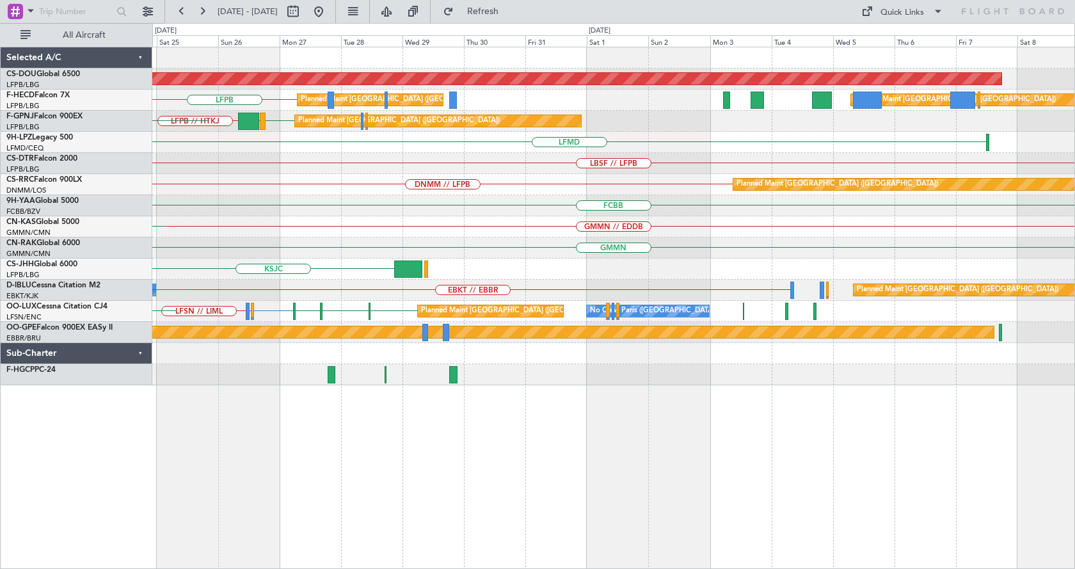
click at [431, 522] on div "Planned Maint London ([GEOGRAPHIC_DATA]) LFPB Planned Maint [GEOGRAPHIC_DATA] (…" at bounding box center [613, 308] width 923 height 522
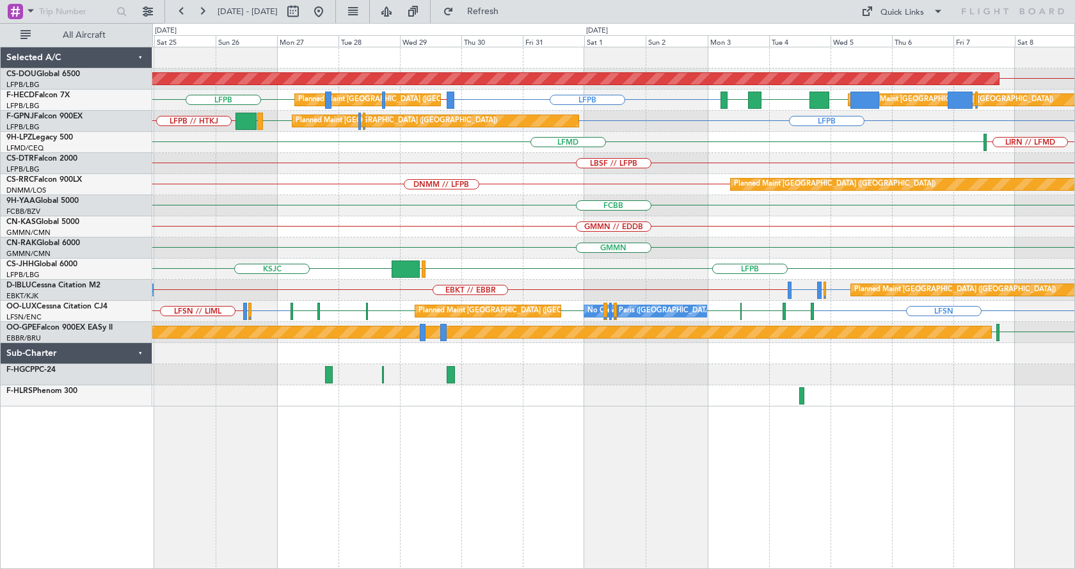
click at [662, 447] on div "EGKB // LFPB Planned Maint [GEOGRAPHIC_DATA] ([GEOGRAPHIC_DATA]) LFPB LFPB // G…" at bounding box center [613, 308] width 923 height 522
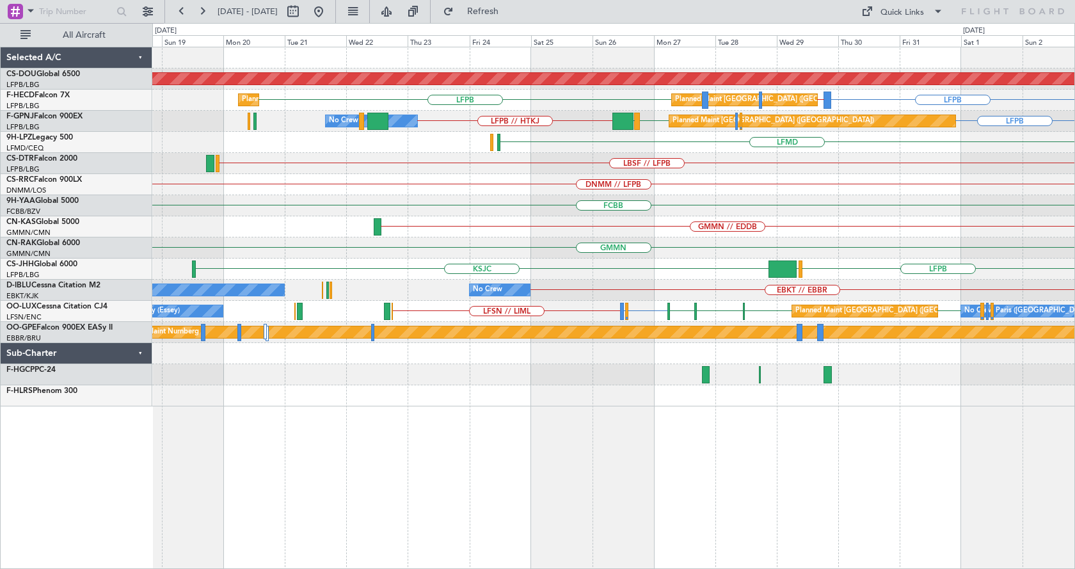
click at [741, 415] on div "Planned Maint London ([GEOGRAPHIC_DATA]) LFPB LFPB // GMMN LFPB Planned Maint […" at bounding box center [613, 308] width 923 height 522
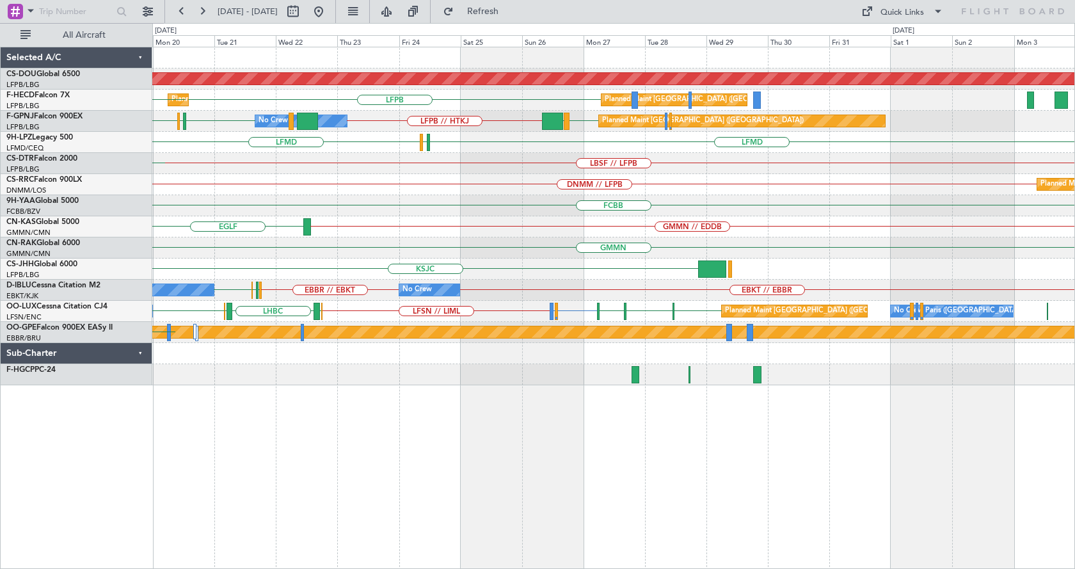
click at [591, 488] on div "Planned Maint London ([GEOGRAPHIC_DATA]) LFPB LFPB Planned Maint [GEOGRAPHIC_DA…" at bounding box center [613, 308] width 923 height 522
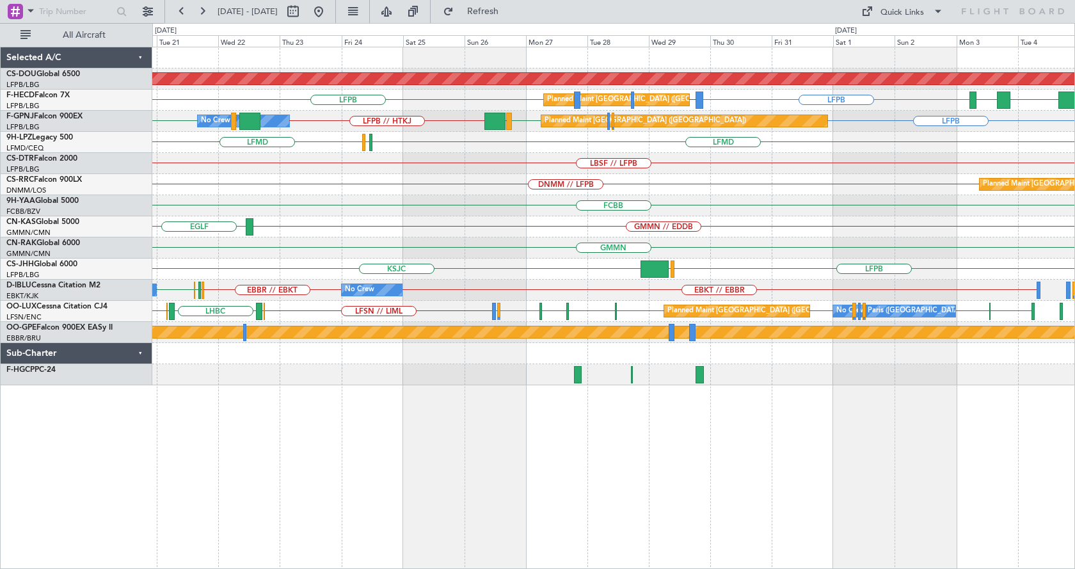
click at [328, 294] on div "Planned Maint London ([GEOGRAPHIC_DATA]) Planned Maint [GEOGRAPHIC_DATA] ([GEOG…" at bounding box center [613, 216] width 922 height 338
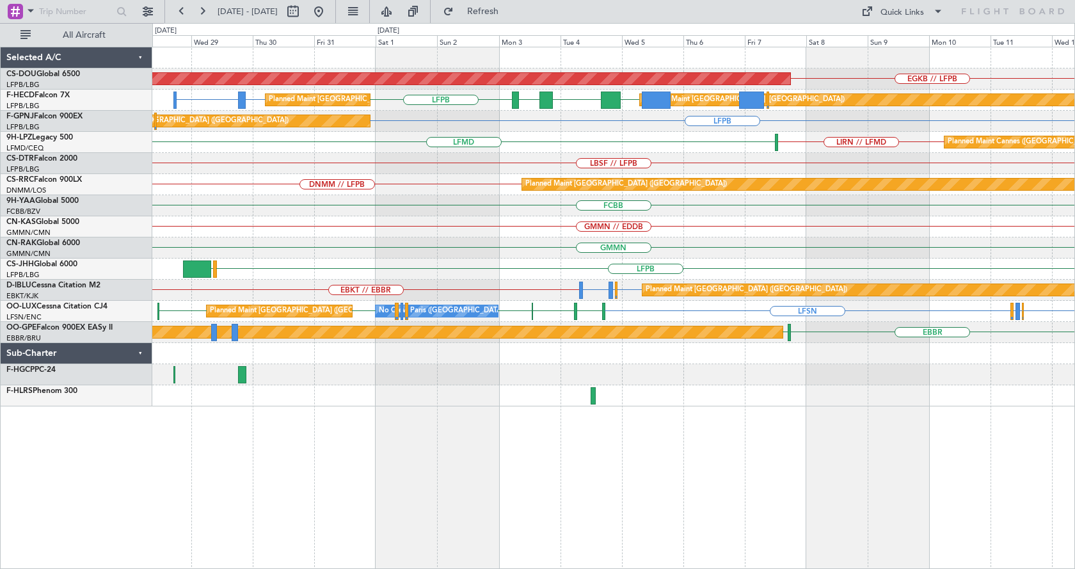
click at [432, 460] on div "EGKB // LFPB Planned Maint [GEOGRAPHIC_DATA] ([GEOGRAPHIC_DATA]) LFPB GMMN or L…" at bounding box center [613, 308] width 923 height 522
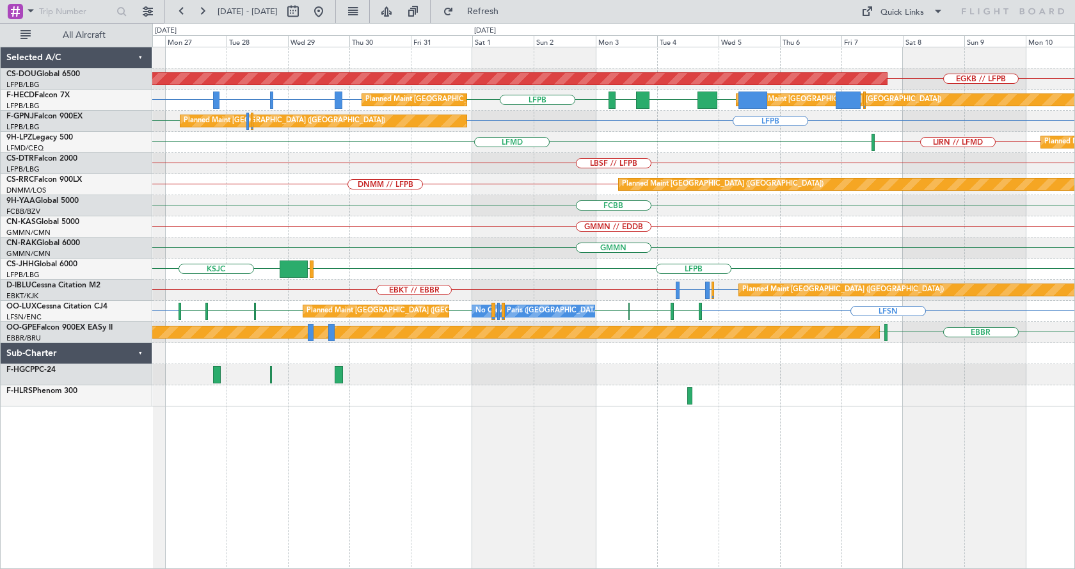
click at [710, 506] on div "Planned Maint London ([GEOGRAPHIC_DATA]) EGKB // LFPB Planned Maint [GEOGRAPHIC…" at bounding box center [613, 308] width 923 height 522
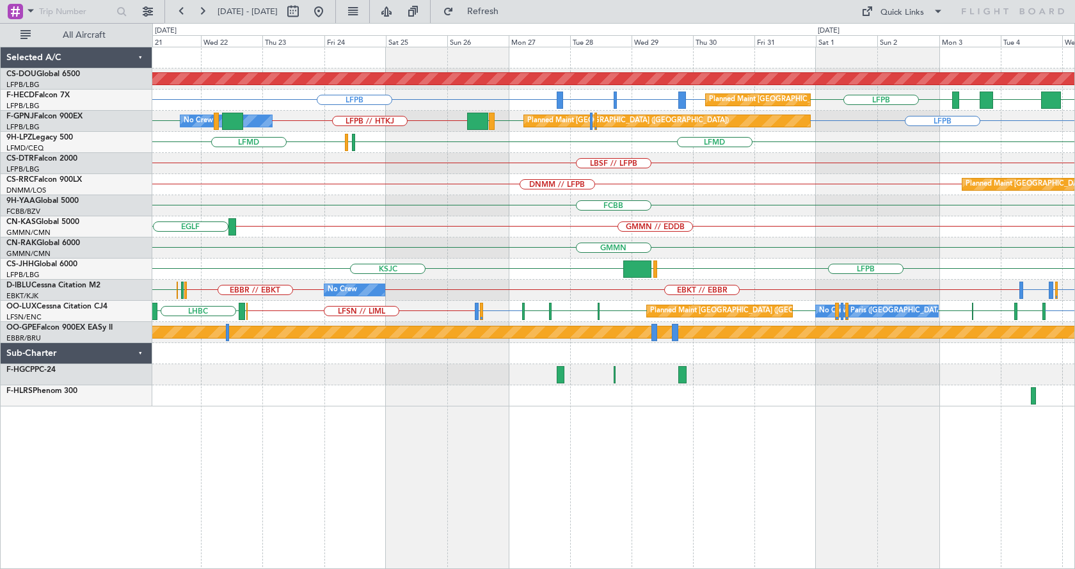
click at [555, 548] on div "Planned Maint London ([GEOGRAPHIC_DATA]) Planned Maint [GEOGRAPHIC_DATA] ([GEOG…" at bounding box center [613, 308] width 923 height 522
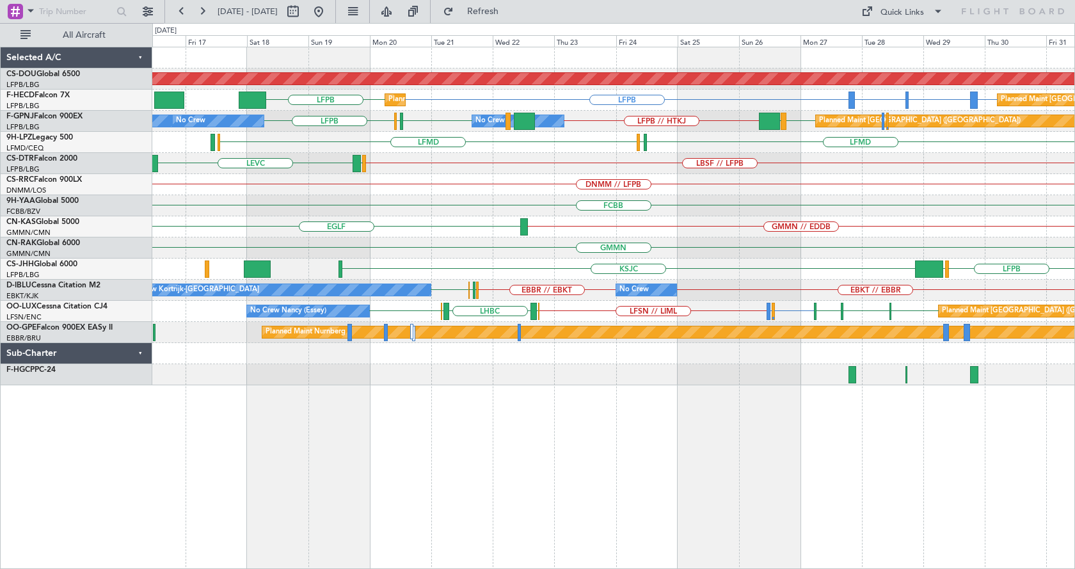
click at [731, 551] on div "Planned Maint London ([GEOGRAPHIC_DATA]) Planned Maint [GEOGRAPHIC_DATA] ([GEOG…" at bounding box center [613, 308] width 923 height 522
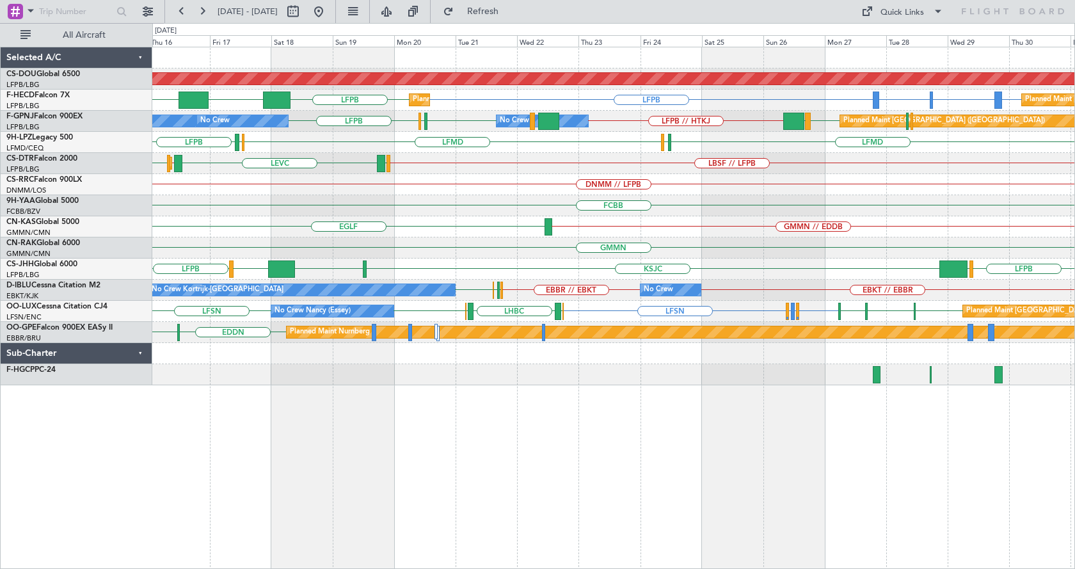
click at [772, 440] on div "Planned Maint London ([GEOGRAPHIC_DATA]) LFPB LFPB GMMN or LFPB GMTT or LFPB LF…" at bounding box center [613, 308] width 923 height 522
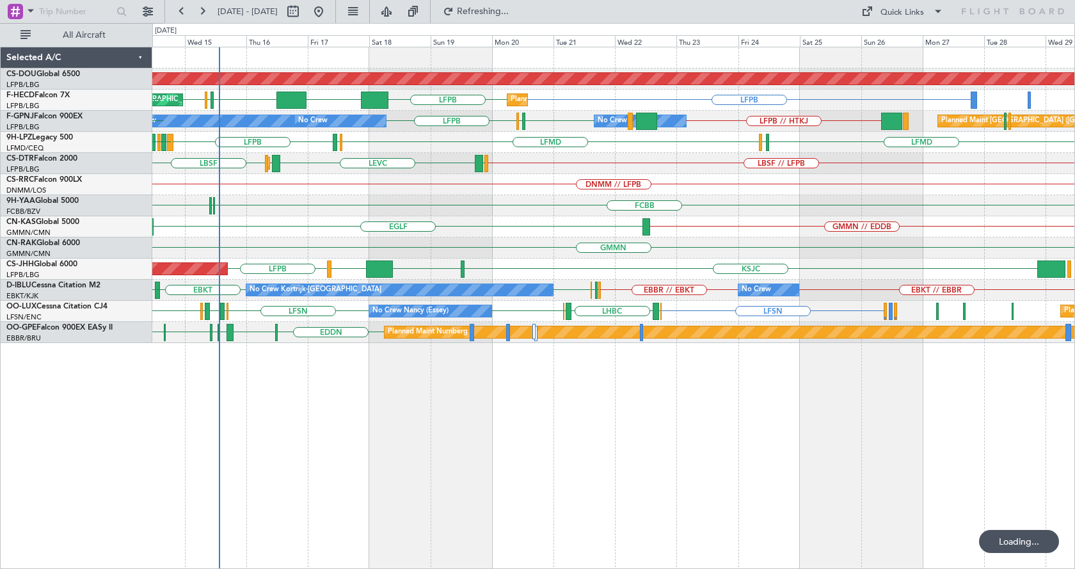
click at [499, 455] on div "Planned Maint London ([GEOGRAPHIC_DATA]) Planned Maint [GEOGRAPHIC_DATA] ([GEOG…" at bounding box center [613, 308] width 923 height 522
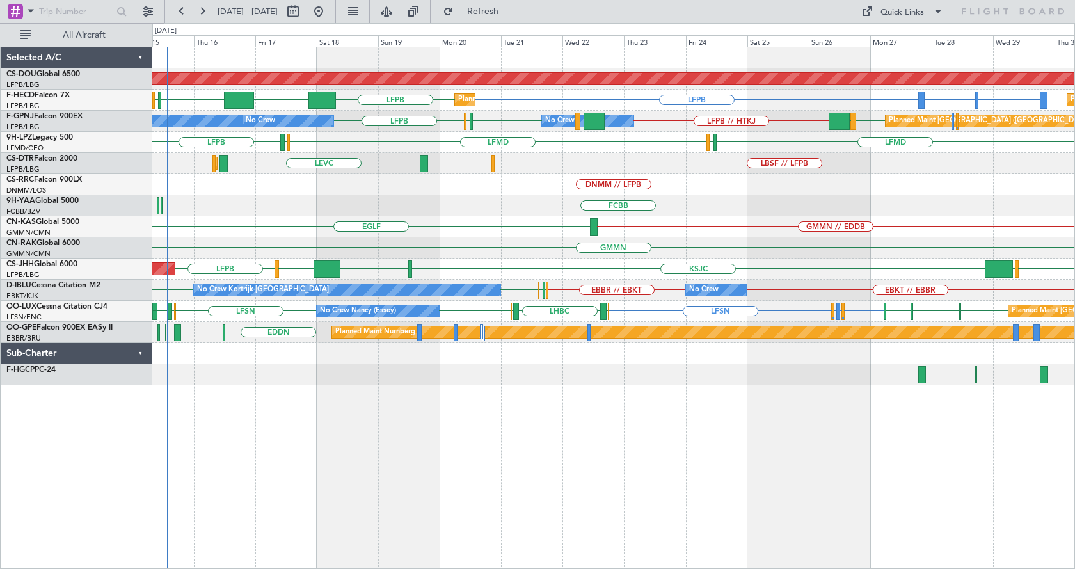
click at [833, 456] on div "Planned Maint London (Biggin Hill) GMMN or LFPB GMTT or LFPB LFPB LFPB KLAX Pla…" at bounding box center [613, 308] width 923 height 522
